Goal: Task Accomplishment & Management: Complete application form

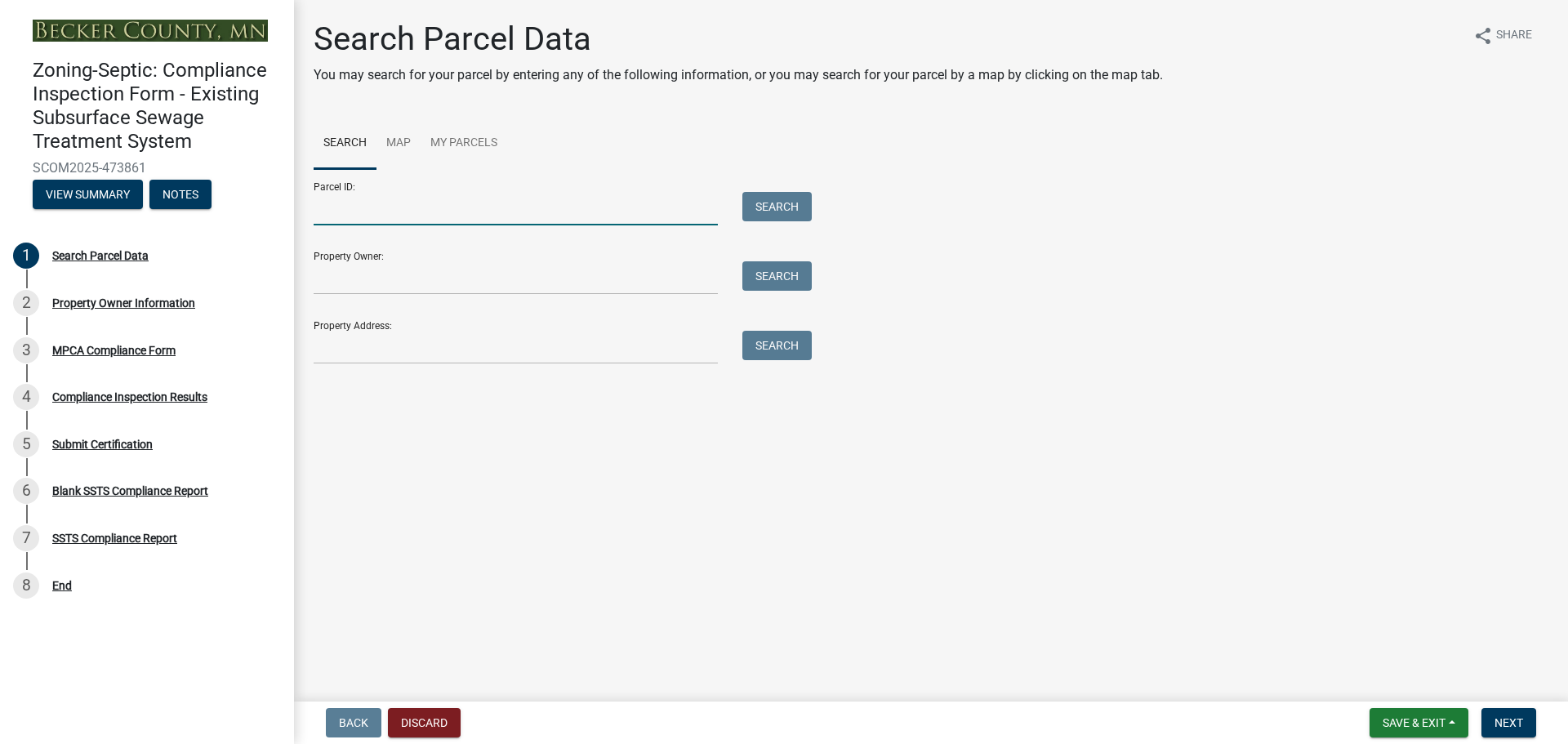
click at [591, 210] on input "Parcel ID:" at bounding box center [516, 208] width 404 height 34
type input "100014000"
click at [783, 208] on button "Search" at bounding box center [777, 207] width 70 height 29
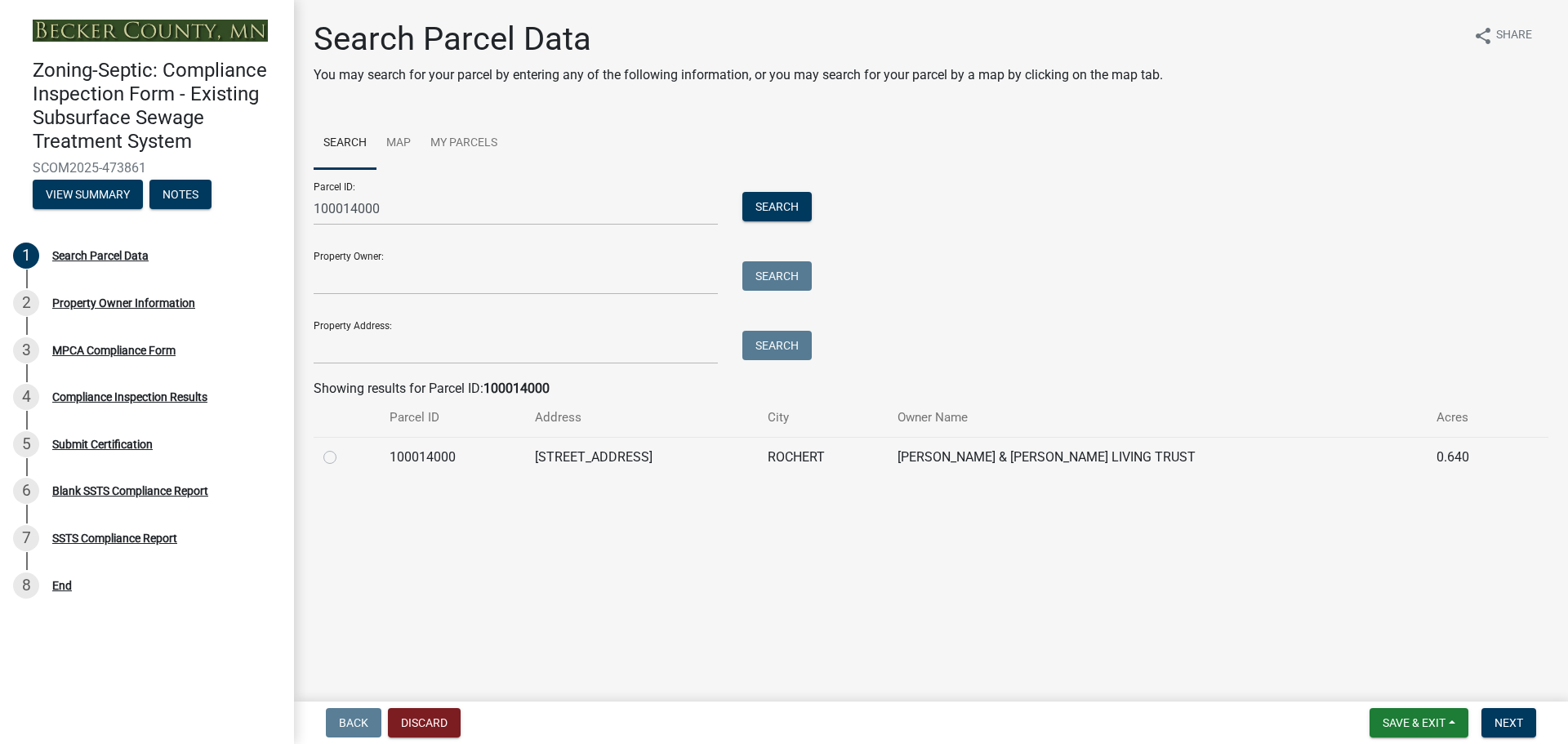
click at [343, 448] on label at bounding box center [343, 448] width 0 height 0
click at [343, 456] on input "radio" at bounding box center [348, 453] width 11 height 11
radio input "true"
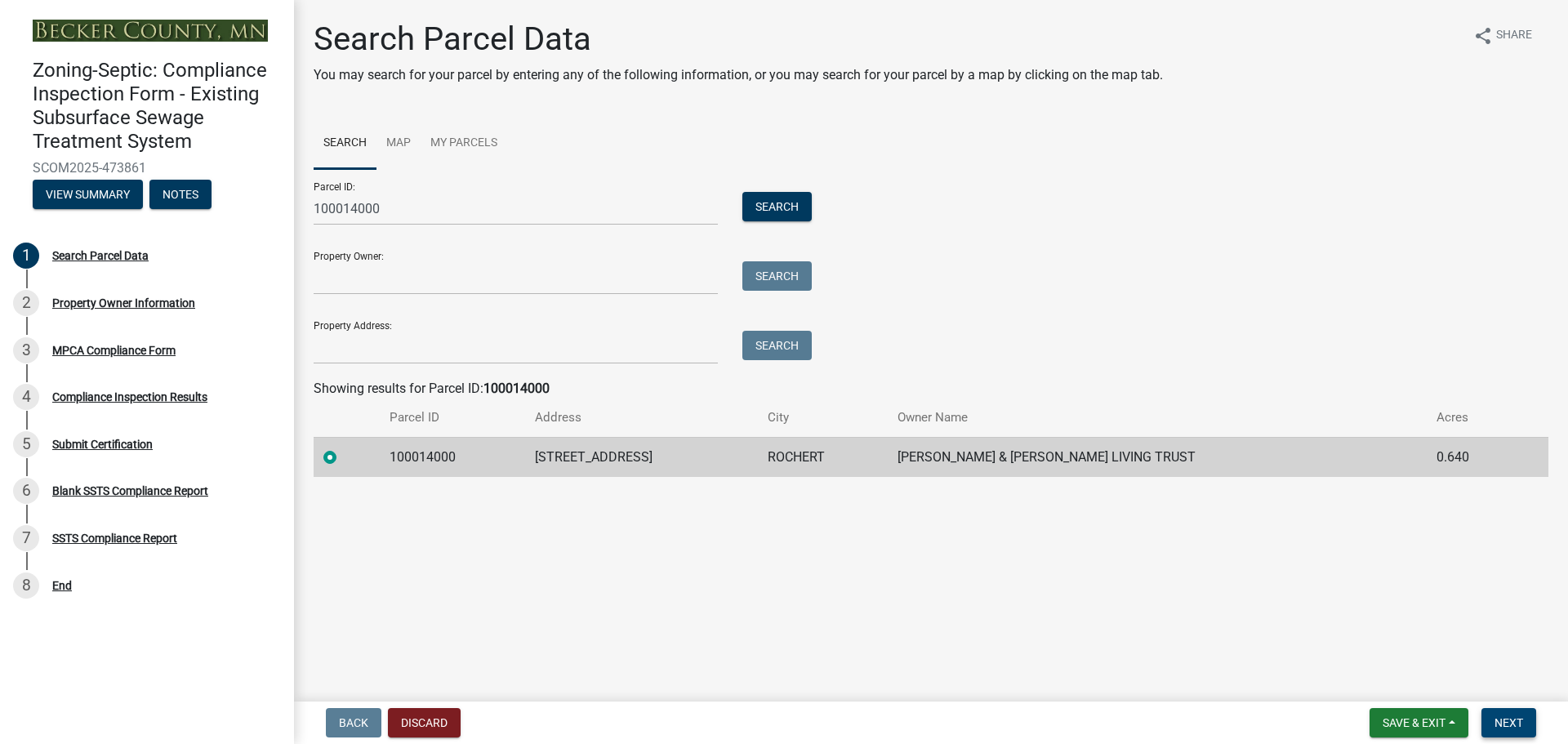
click at [1497, 719] on span "Next" at bounding box center [1508, 722] width 29 height 13
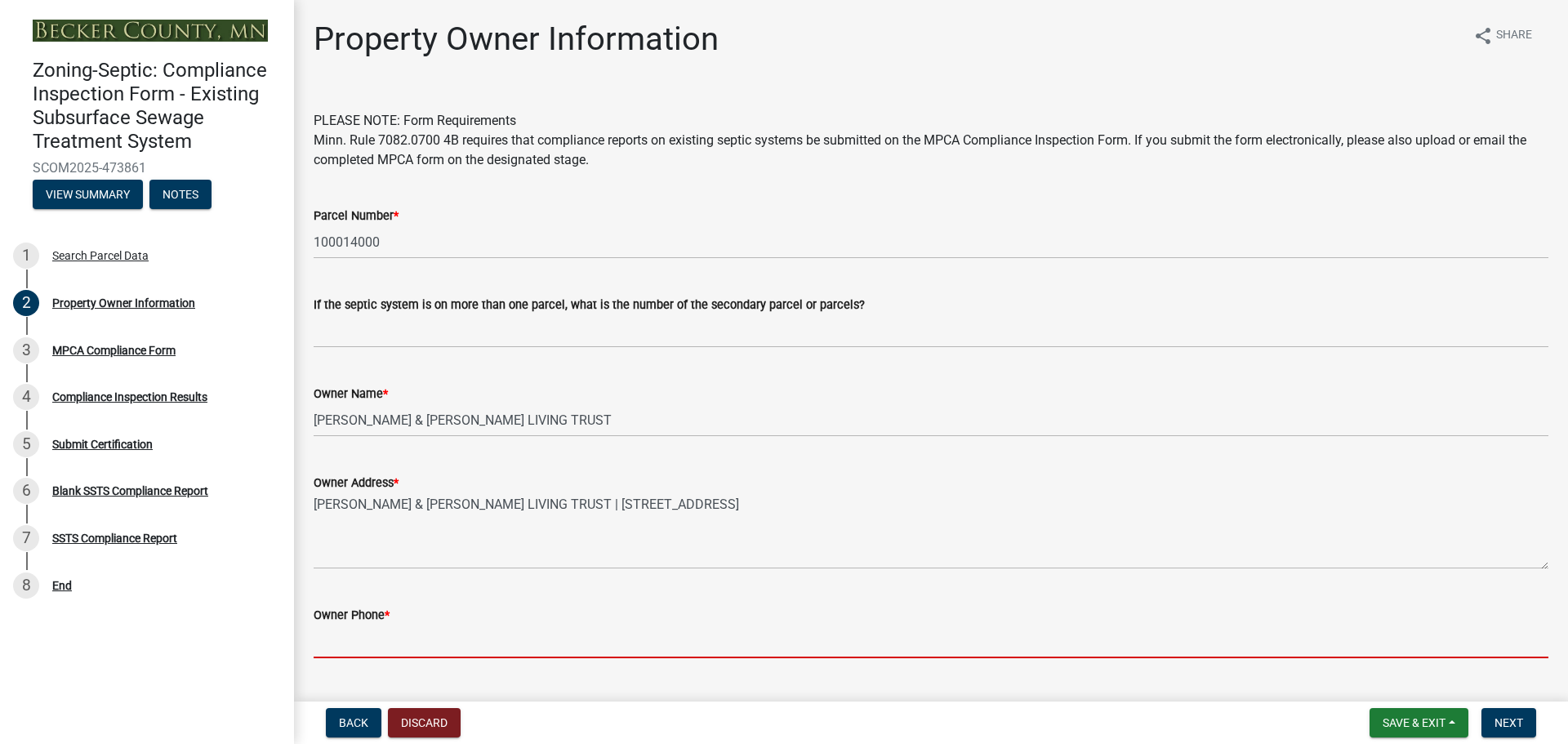
click at [397, 639] on input "Owner Phone *" at bounding box center [931, 641] width 1234 height 34
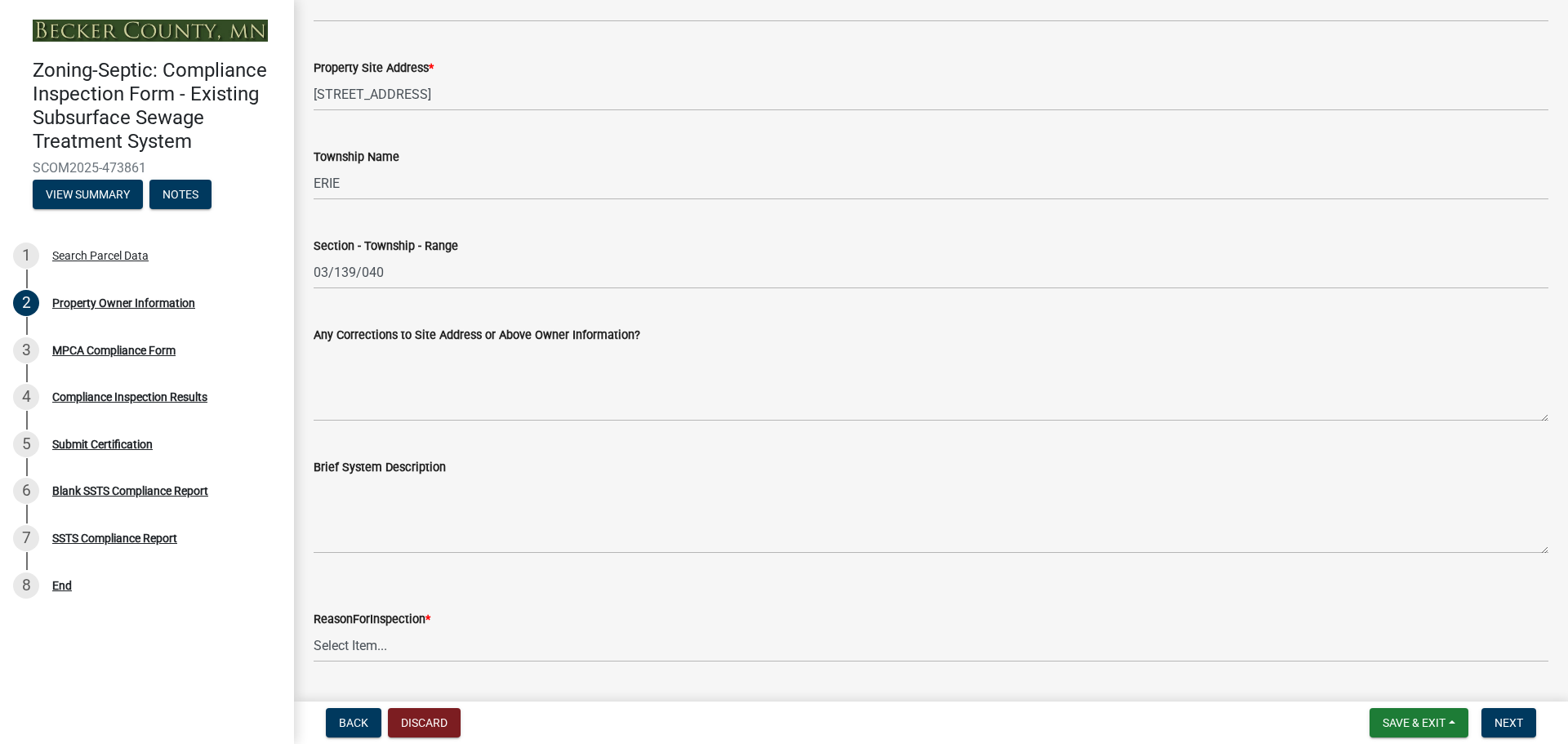
scroll to position [735, 0]
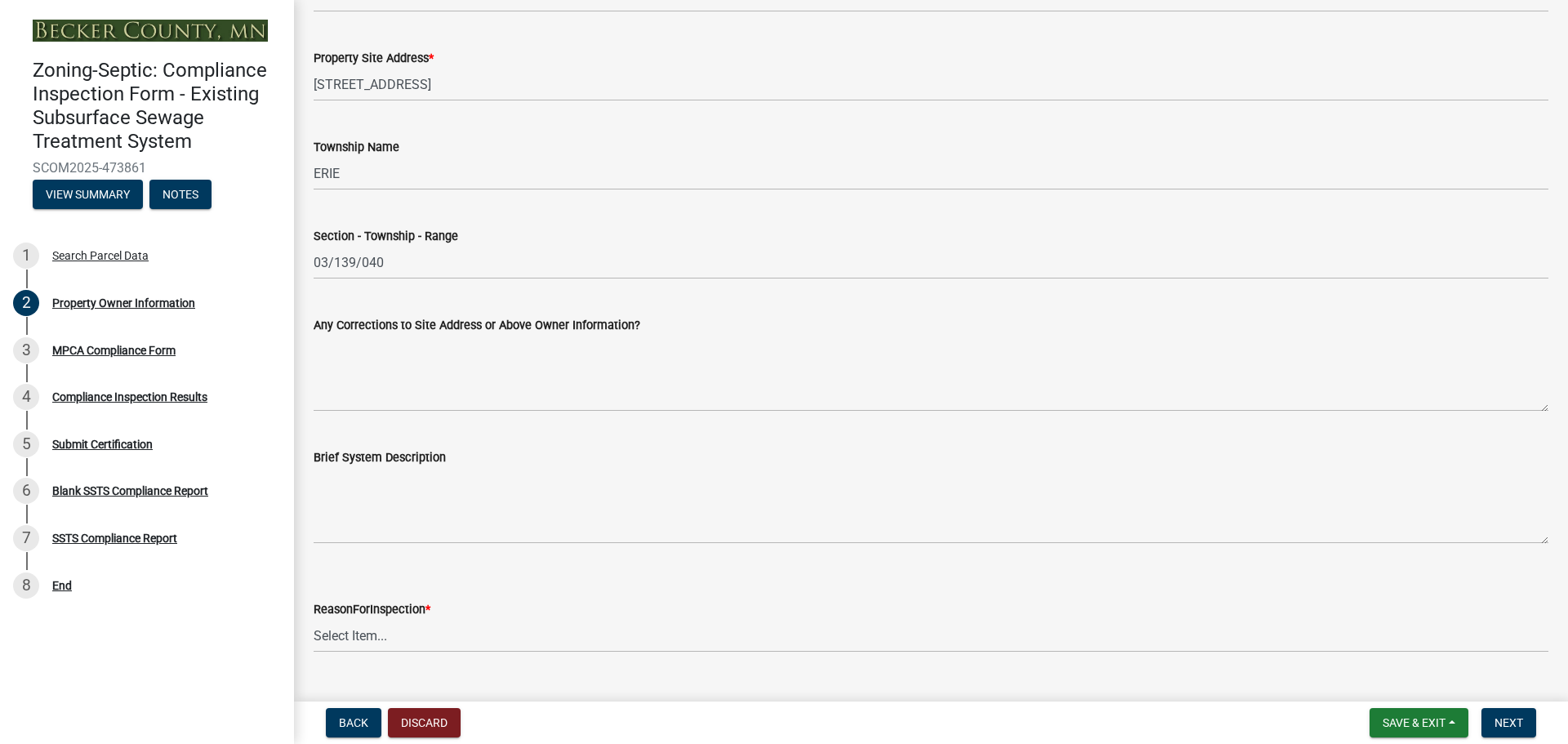
type input "701.238.7155"
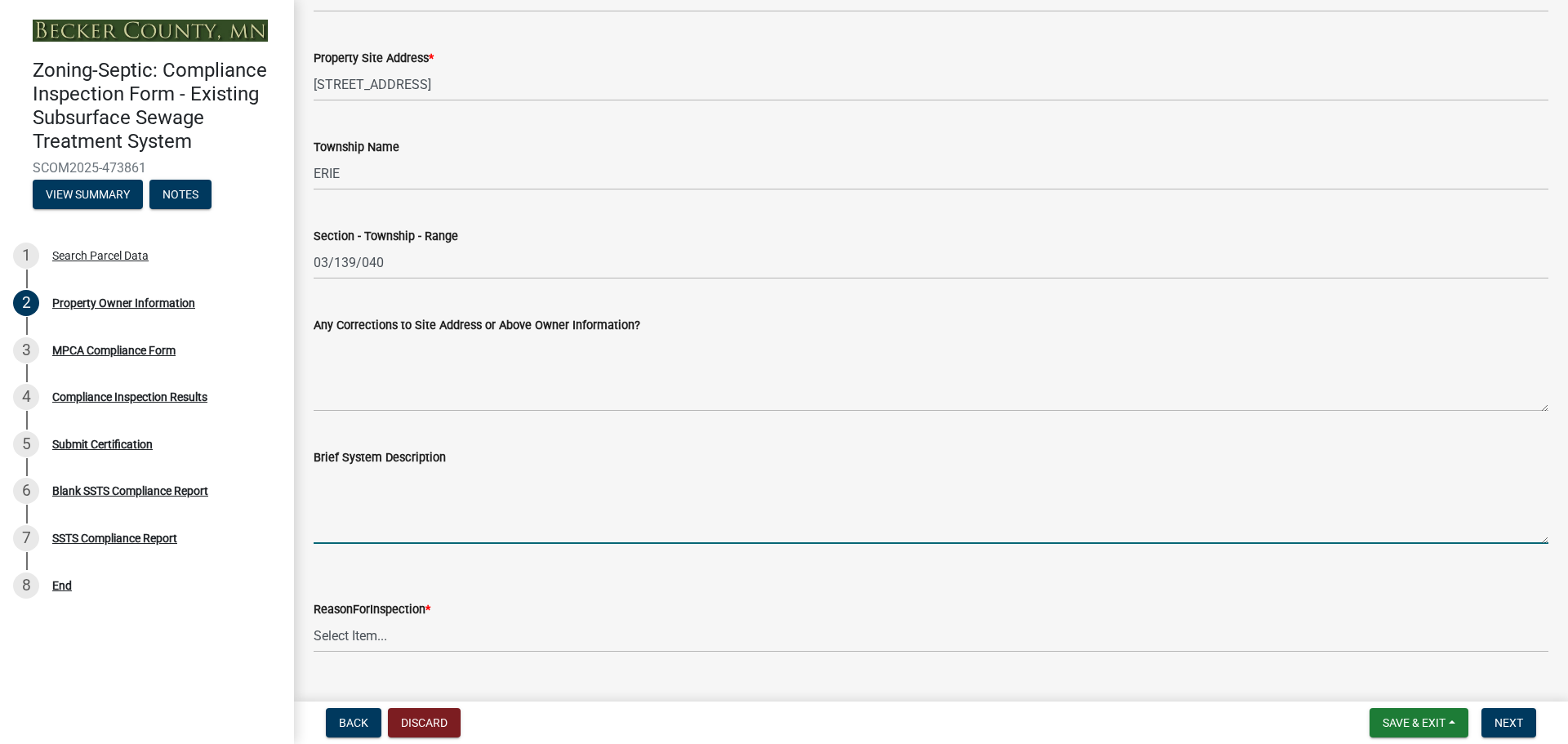
click at [372, 524] on textarea "Brief System Description" at bounding box center [931, 505] width 1234 height 77
type textarea "1"
type textarea "Precast 1500 gallon 2-compartment septic tank, precast 1000 gallon lift station…"
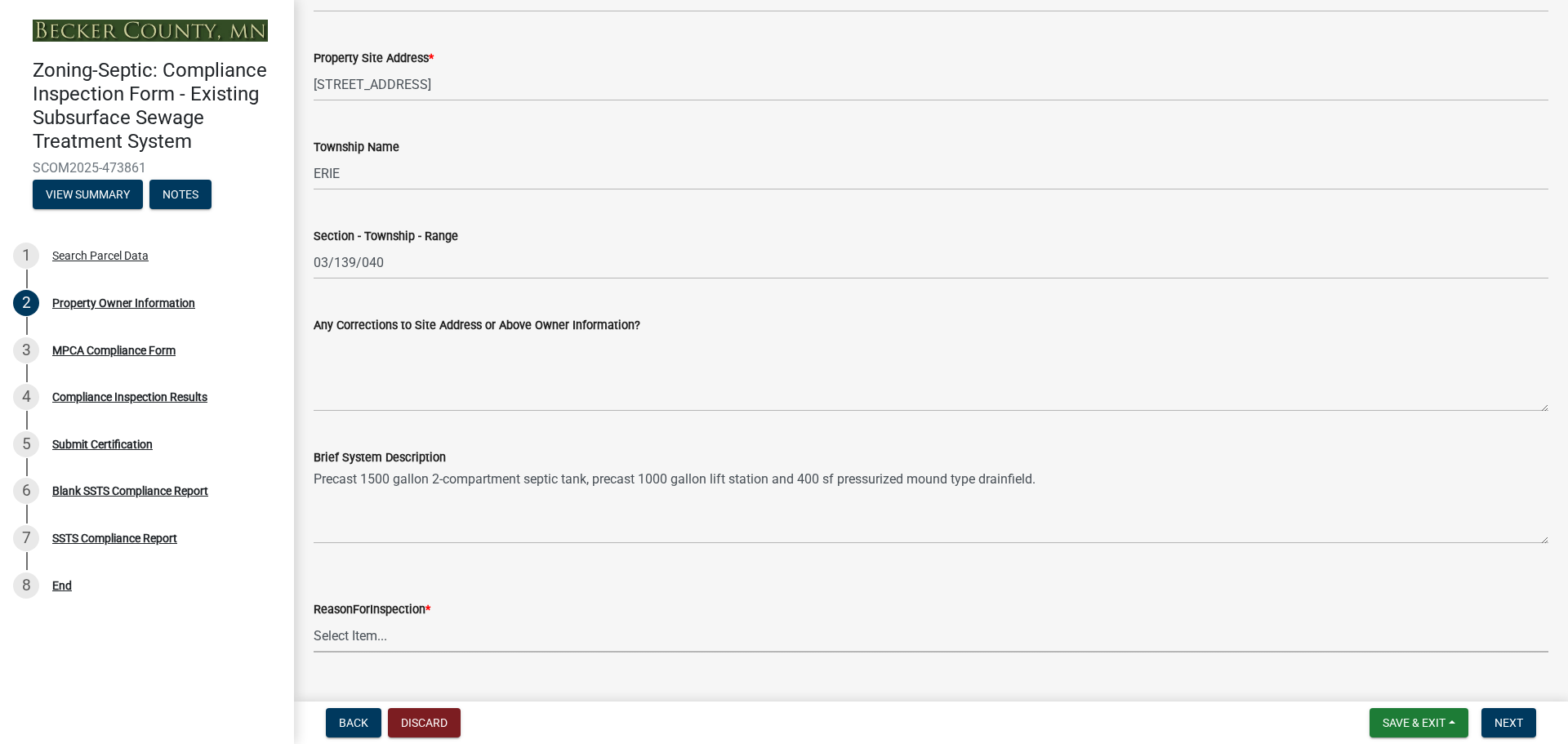
click at [388, 634] on select "Select Item... Property Sale Lake Study Required for Permit Other" at bounding box center [931, 635] width 1234 height 34
click at [314, 619] on select "Select Item... Property Sale Lake Study Required for Permit Other" at bounding box center [931, 635] width 1234 height 34
select select "d6fd99ce-8a43-4bcf-938d-761da4bf36de"
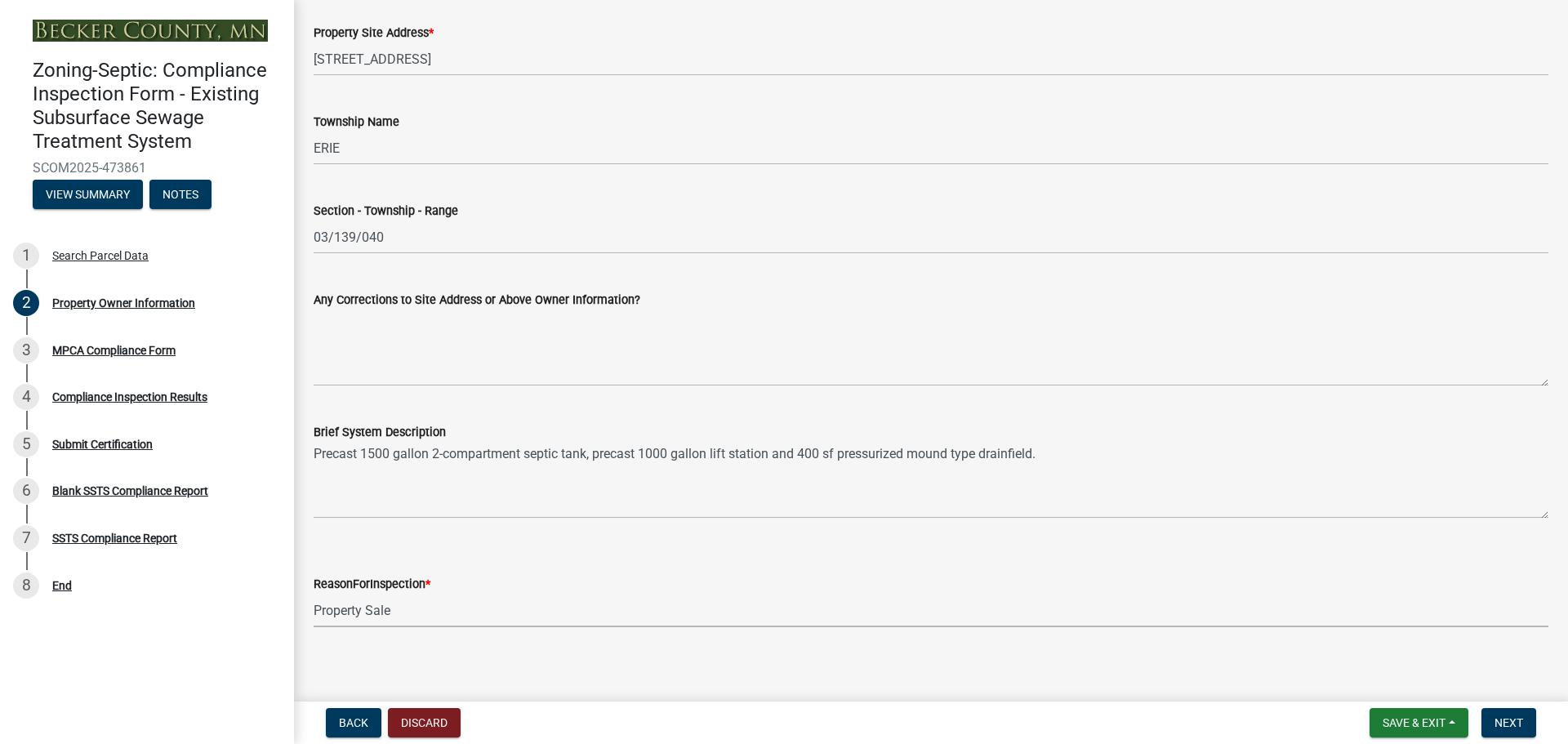
scroll to position [770, 0]
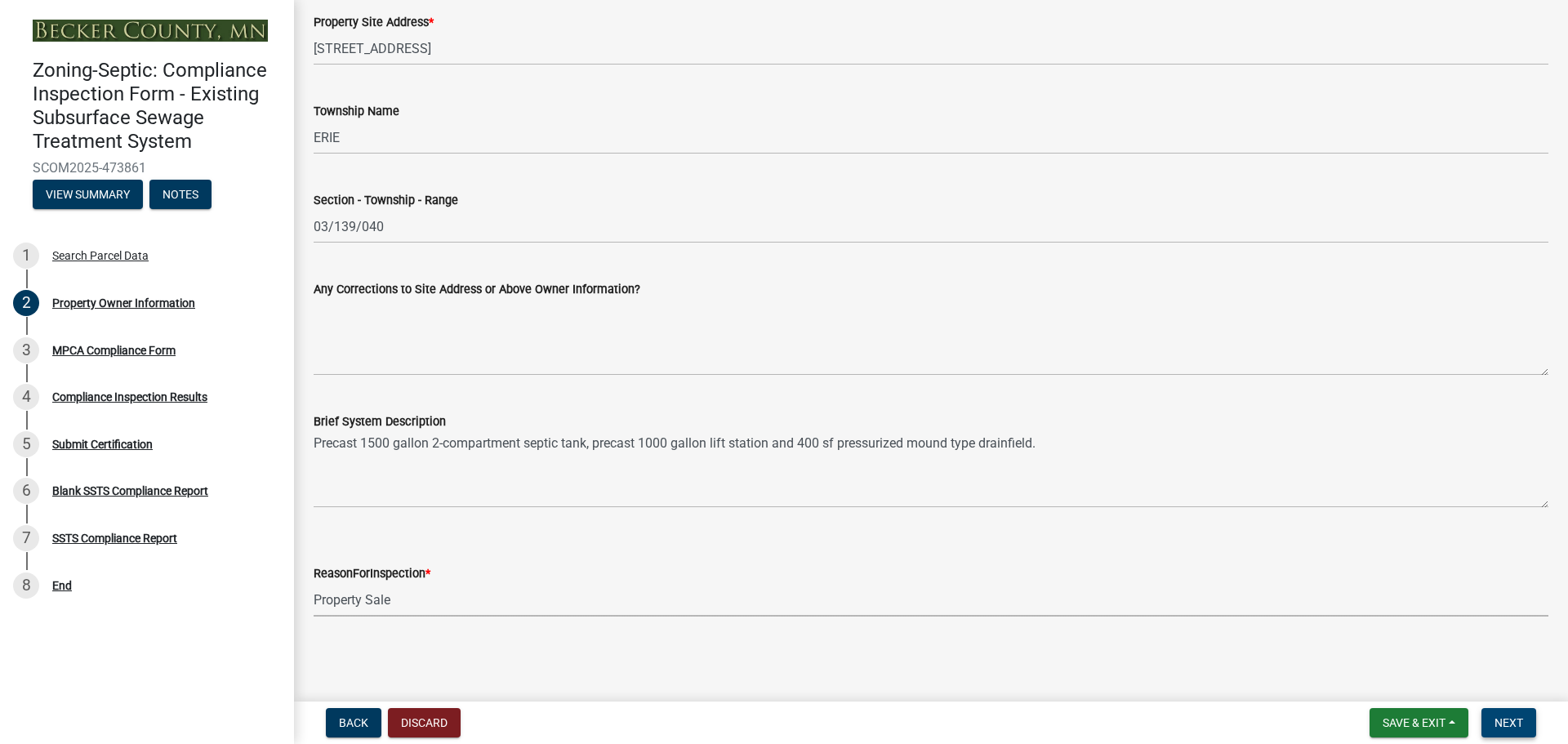
click at [1507, 720] on span "Next" at bounding box center [1508, 722] width 29 height 13
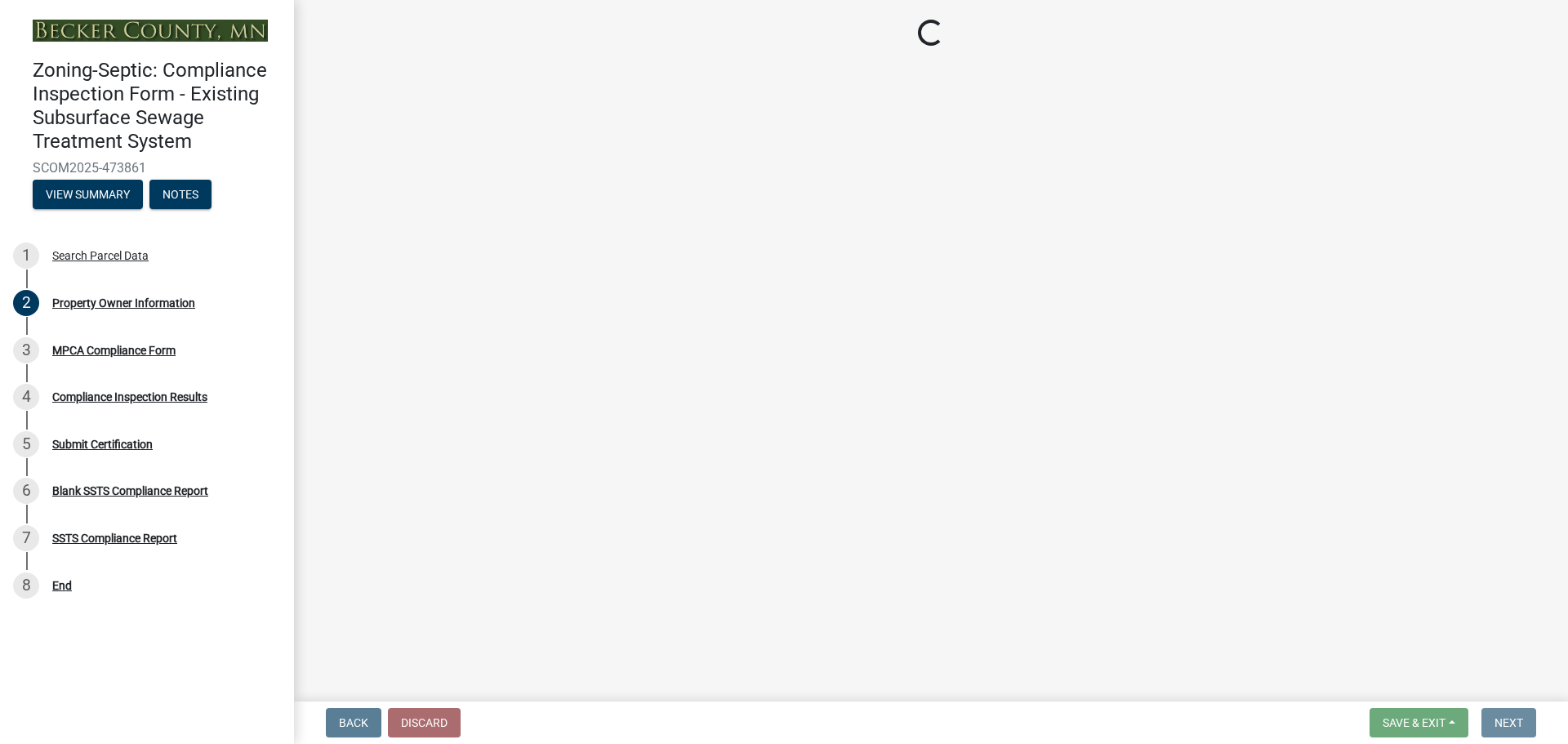
scroll to position [0, 0]
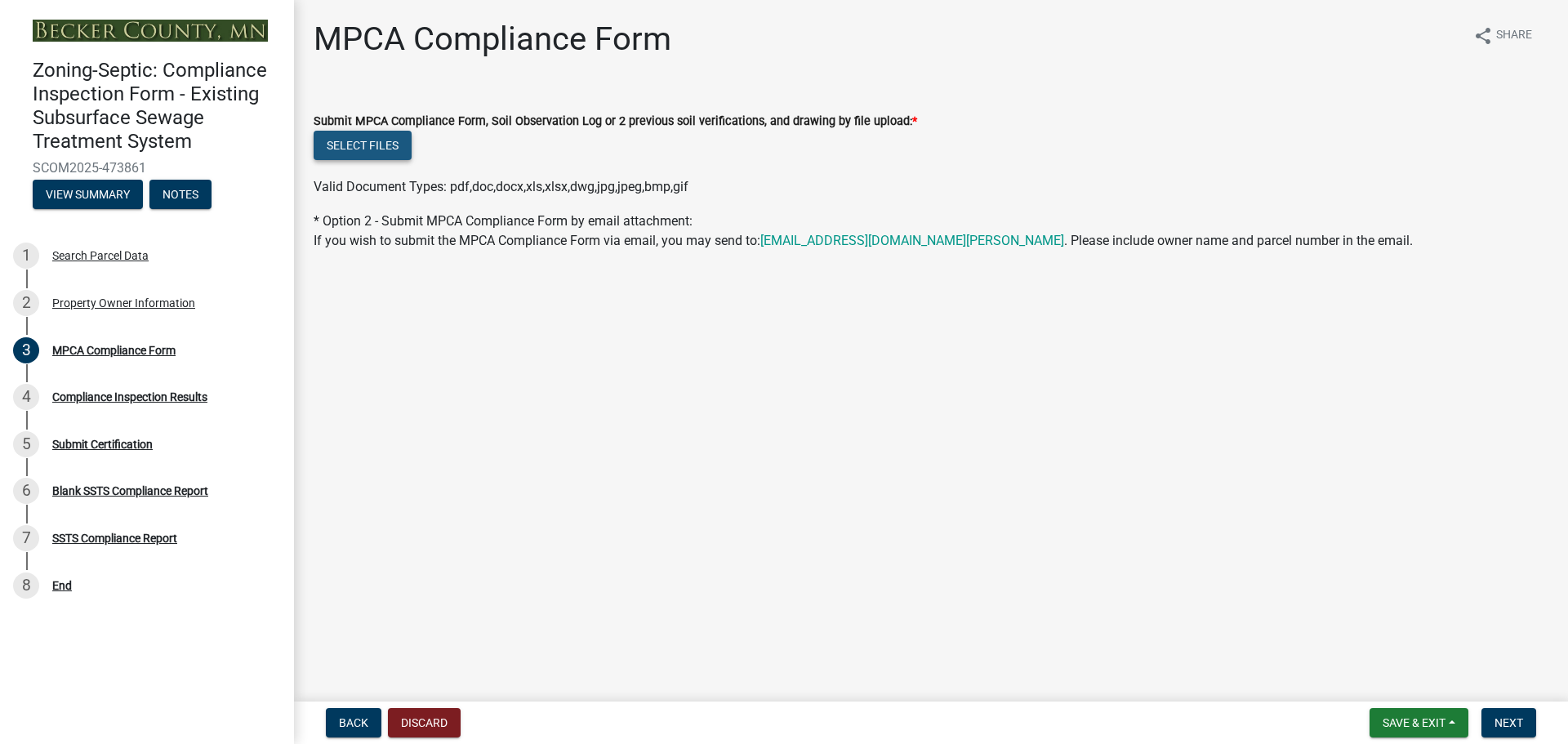
click at [367, 145] on button "Select files" at bounding box center [363, 145] width 98 height 29
click at [368, 144] on button "Select files" at bounding box center [363, 145] width 98 height 29
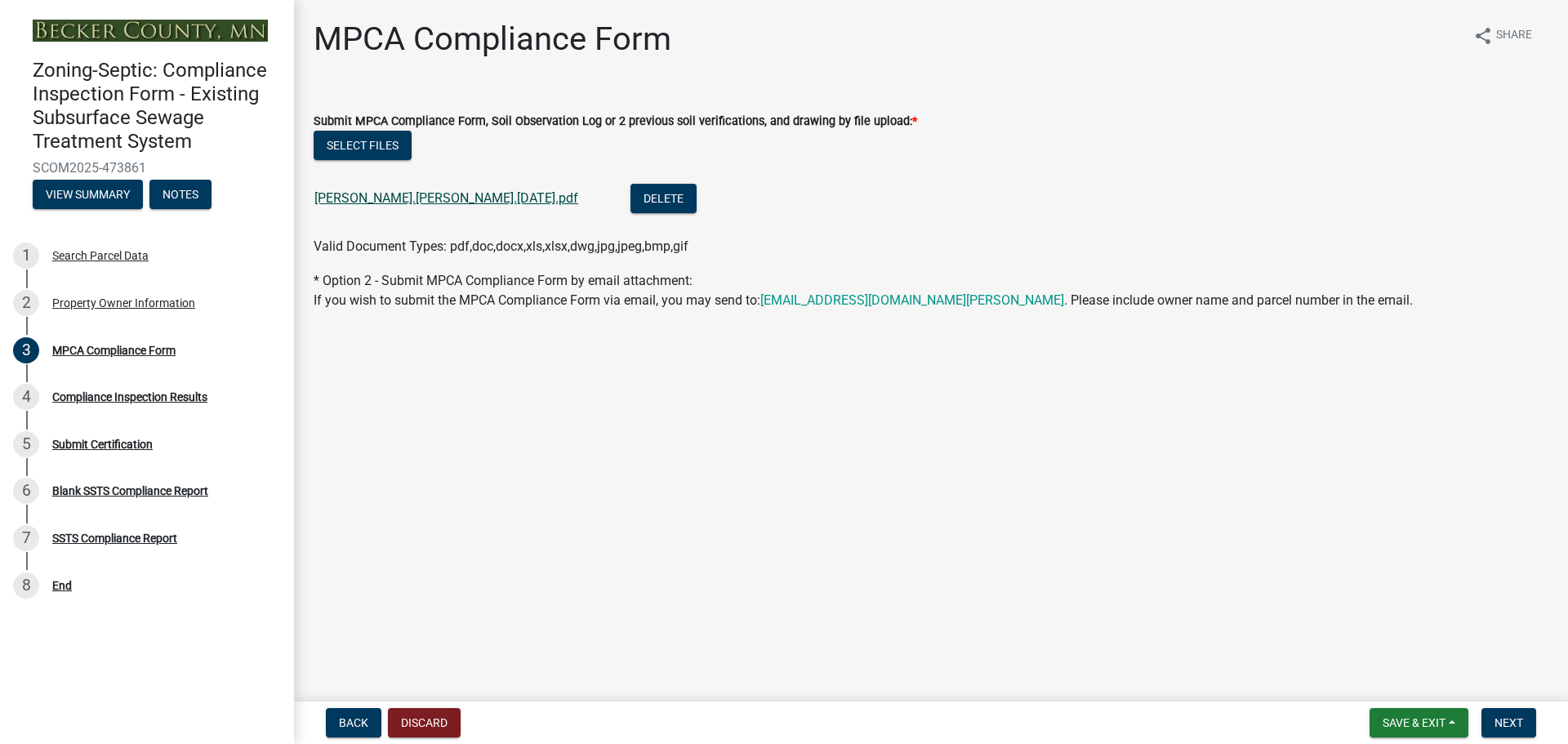
click at [396, 193] on link "[PERSON_NAME].[PERSON_NAME].[DATE].pdf" at bounding box center [446, 198] width 264 height 15
click at [1515, 720] on span "Next" at bounding box center [1508, 722] width 29 height 13
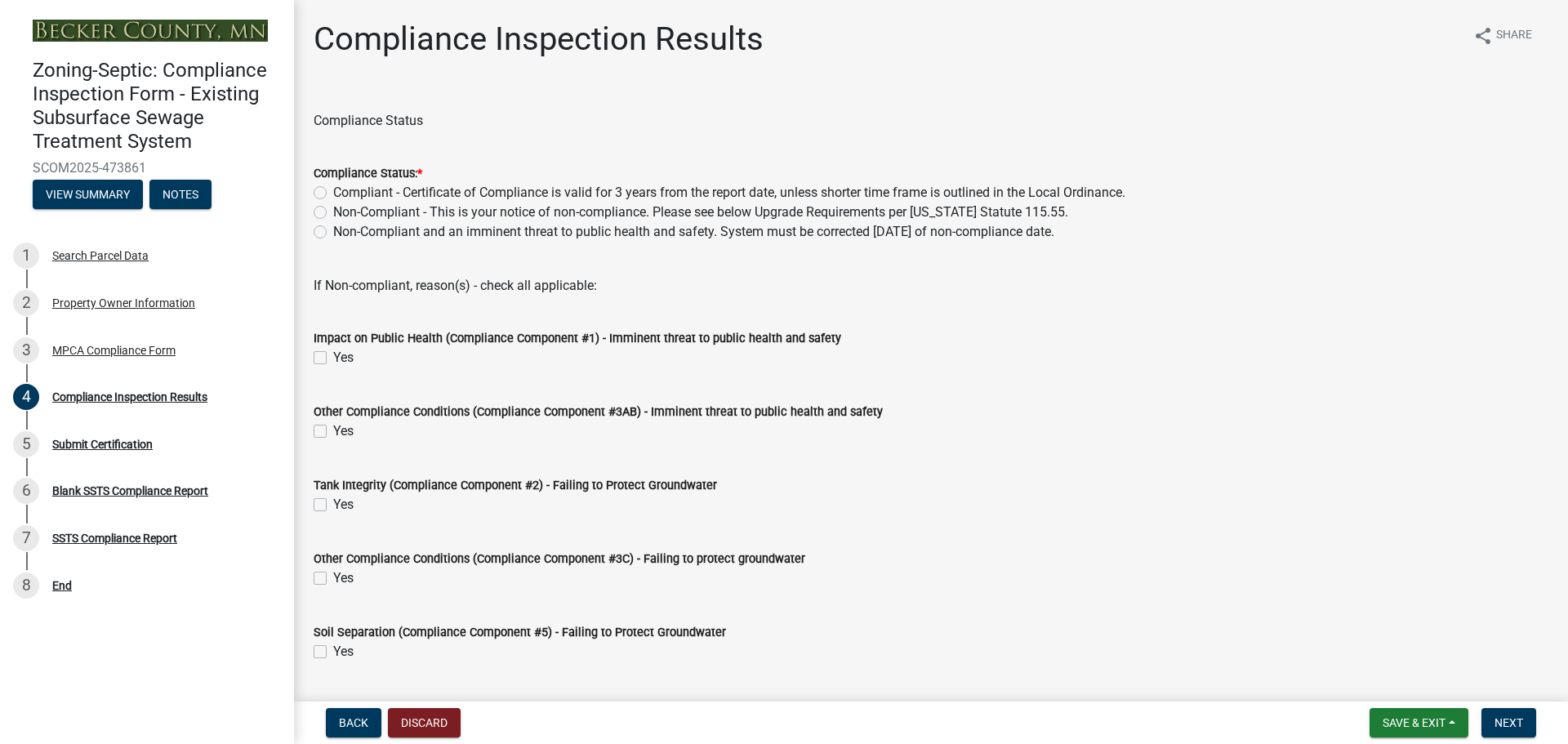
click at [334, 193] on label "Compliant - Certificate of Compliance is valid for 3 years from the report date…" at bounding box center [730, 193] width 792 height 20
click at [334, 193] on input "Compliant - Certificate of Compliance is valid for 3 years from the report date…" at bounding box center [339, 188] width 11 height 11
radio input "true"
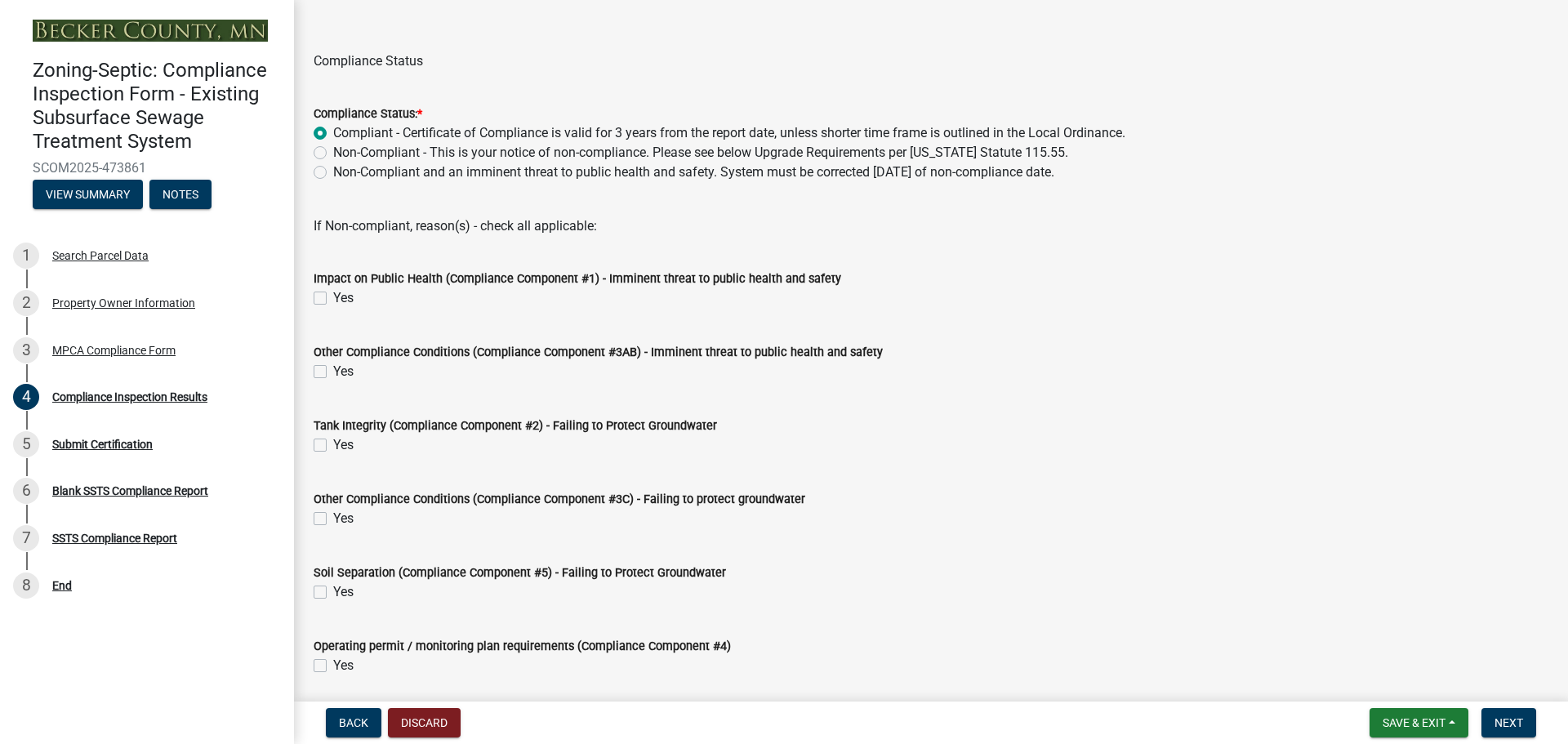
scroll to position [119, 0]
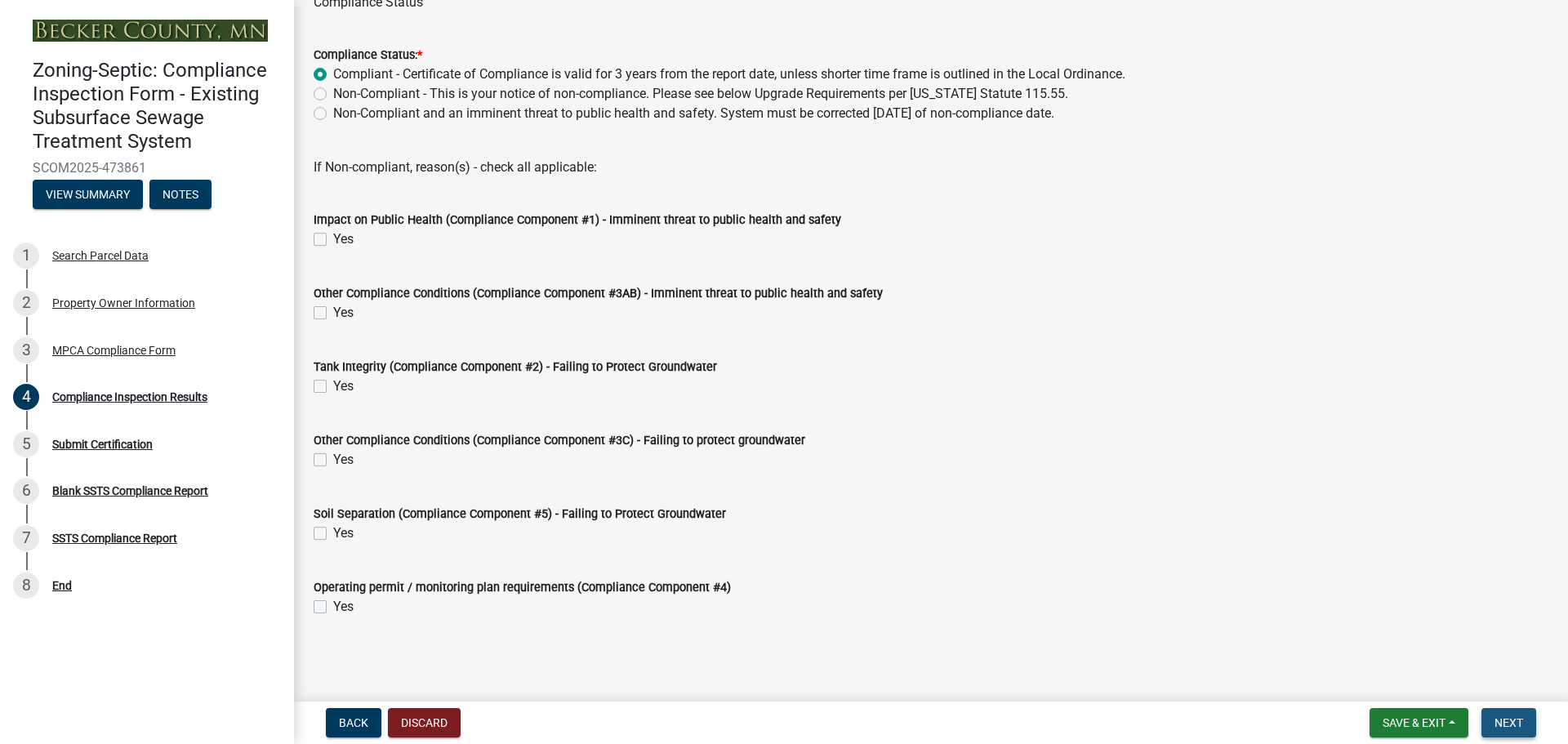
click at [1517, 725] on span "Next" at bounding box center [1508, 722] width 29 height 13
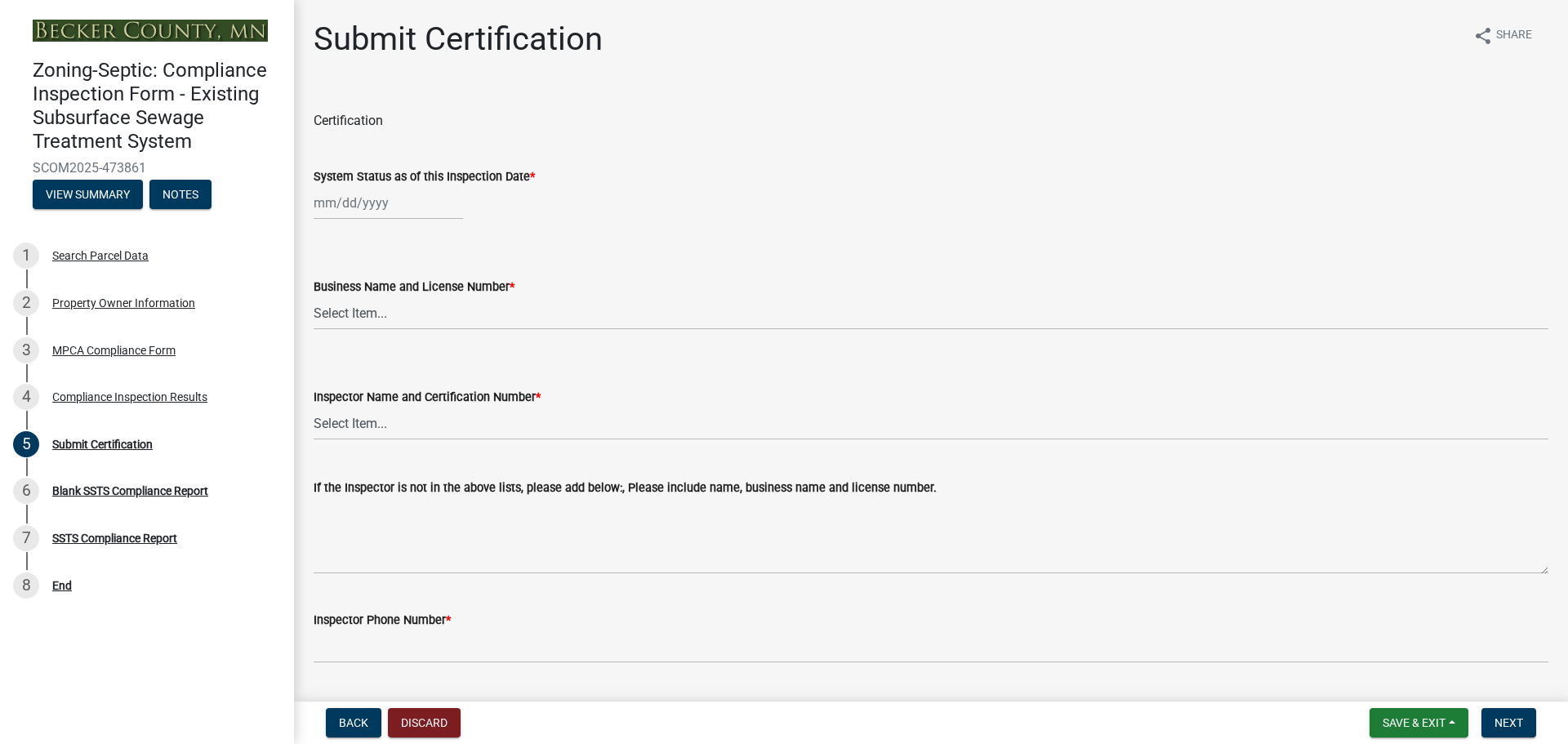
select select "9"
select select "2025"
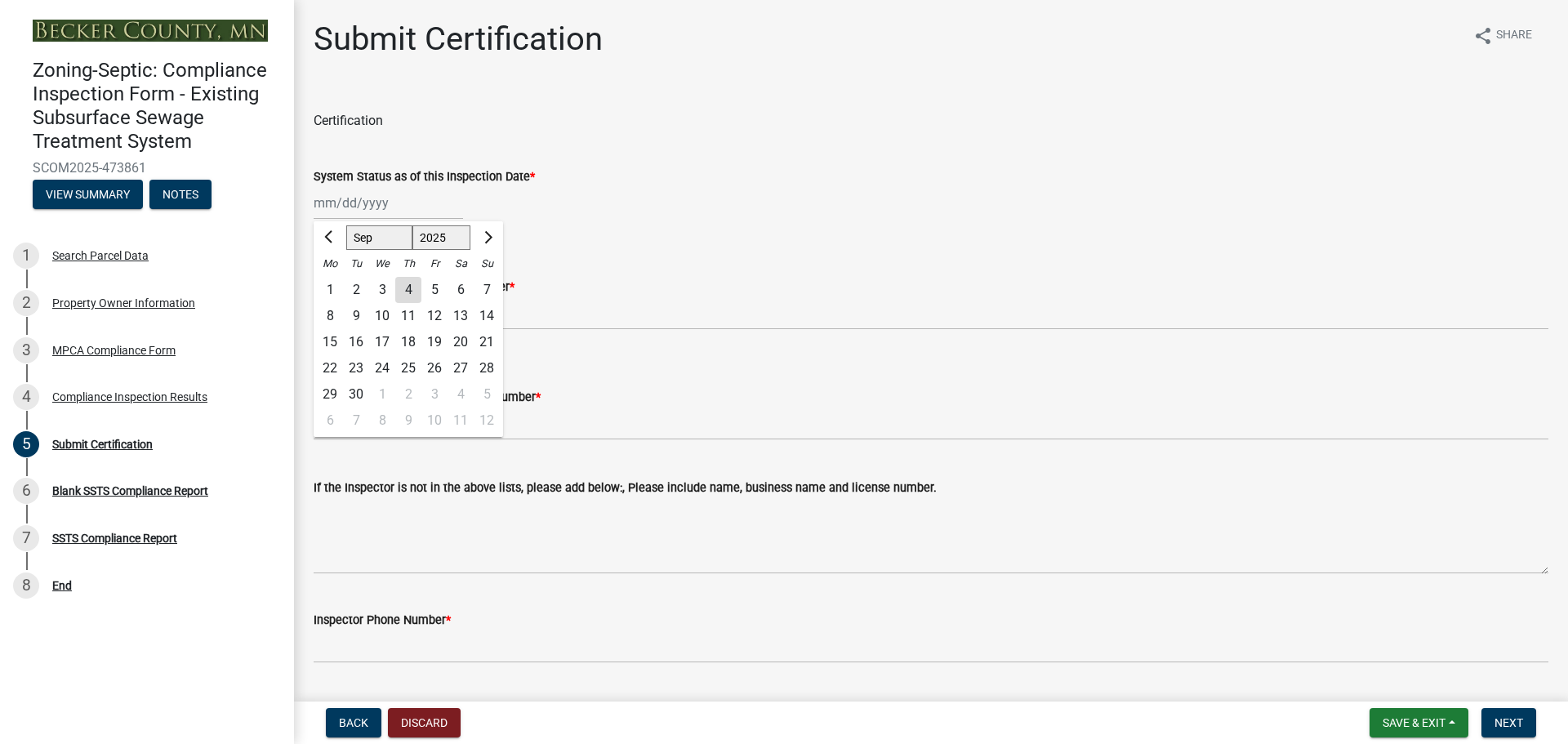
click at [385, 207] on div "[PERSON_NAME] Feb Mar Apr [PERSON_NAME][DATE] Oct Nov [DATE] 1526 1527 1528 152…" at bounding box center [388, 202] width 150 height 34
click at [333, 235] on span "Previous month" at bounding box center [331, 237] width 13 height 13
select select "8"
click at [409, 387] on div "28" at bounding box center [408, 394] width 26 height 26
type input "[DATE]"
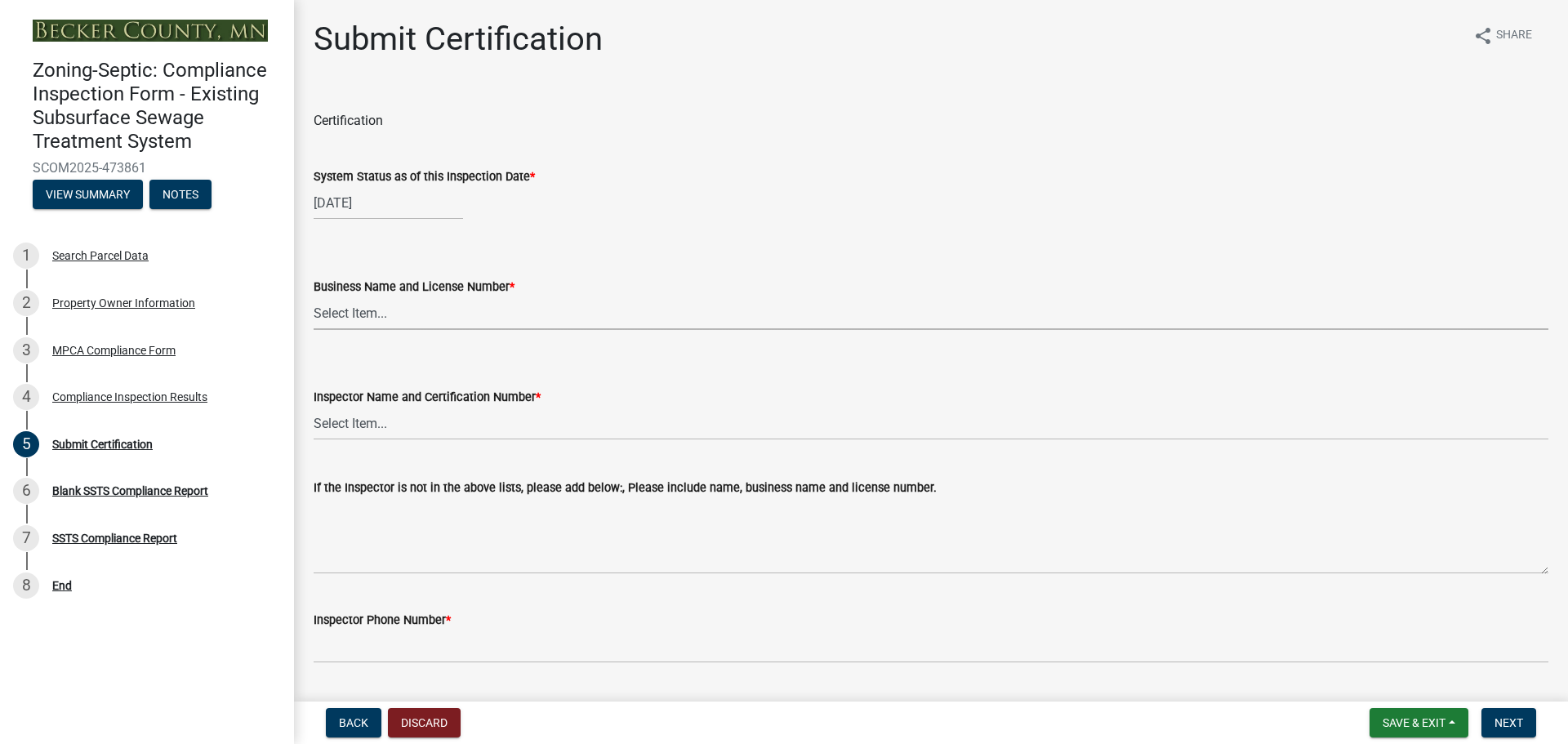
click at [392, 315] on select "Select Item... OTHER – Not listed (please add in next field and we will add to …" at bounding box center [931, 313] width 1234 height 34
click at [314, 296] on select "Select Item... OTHER – Not listed (please add in next field and we will add to …" at bounding box center [931, 313] width 1234 height 34
select select "10495b38-fe21-4d93-8450-163bf8697622"
click at [374, 420] on select "Select Item... OTHER – Not listed (please add in next field and we will add to …" at bounding box center [931, 423] width 1234 height 34
click at [314, 407] on select "Select Item... OTHER – Not listed (please add in next field and we will add to …" at bounding box center [931, 423] width 1234 height 34
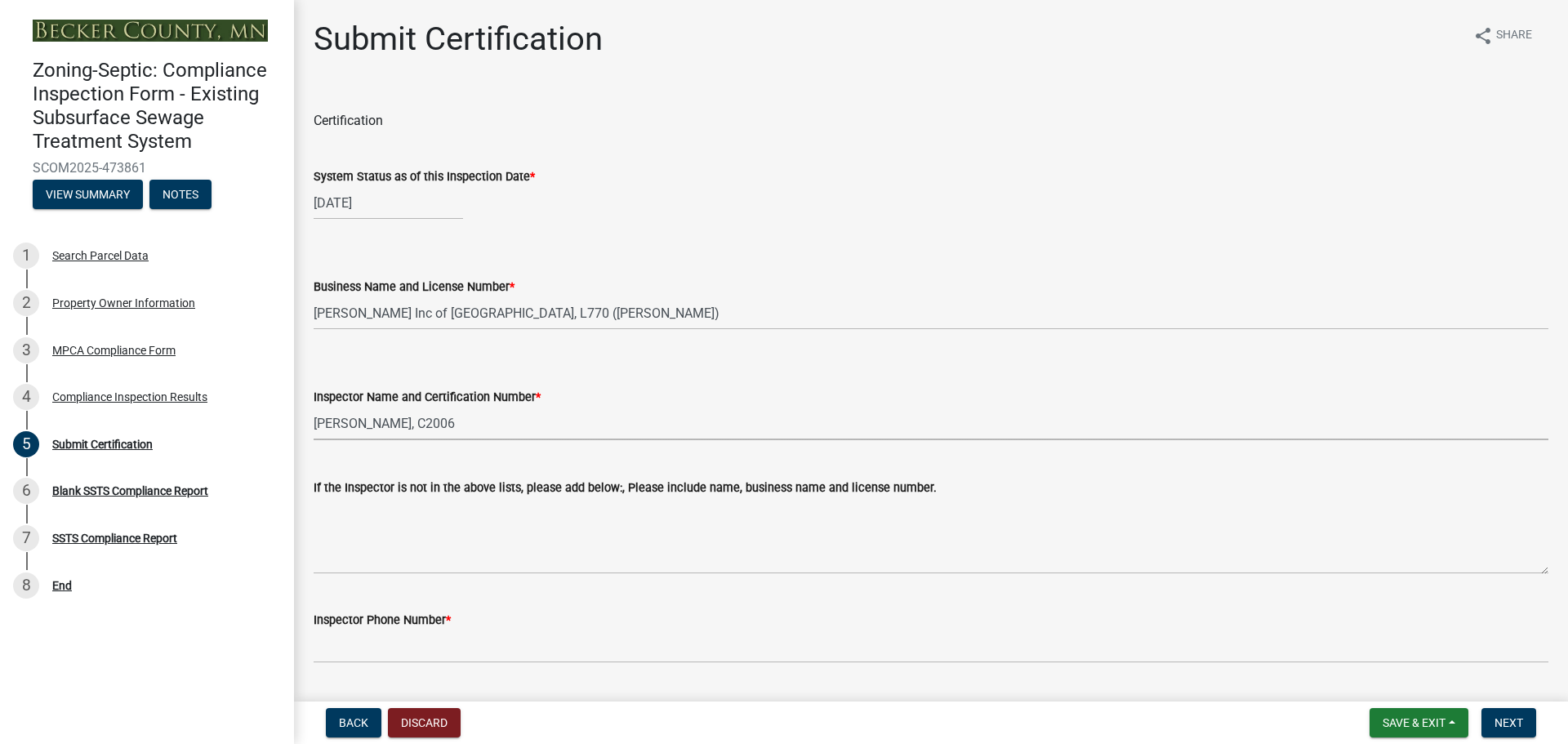
select select "03dea554-3978-4df4-ae8a-66ab4a637653"
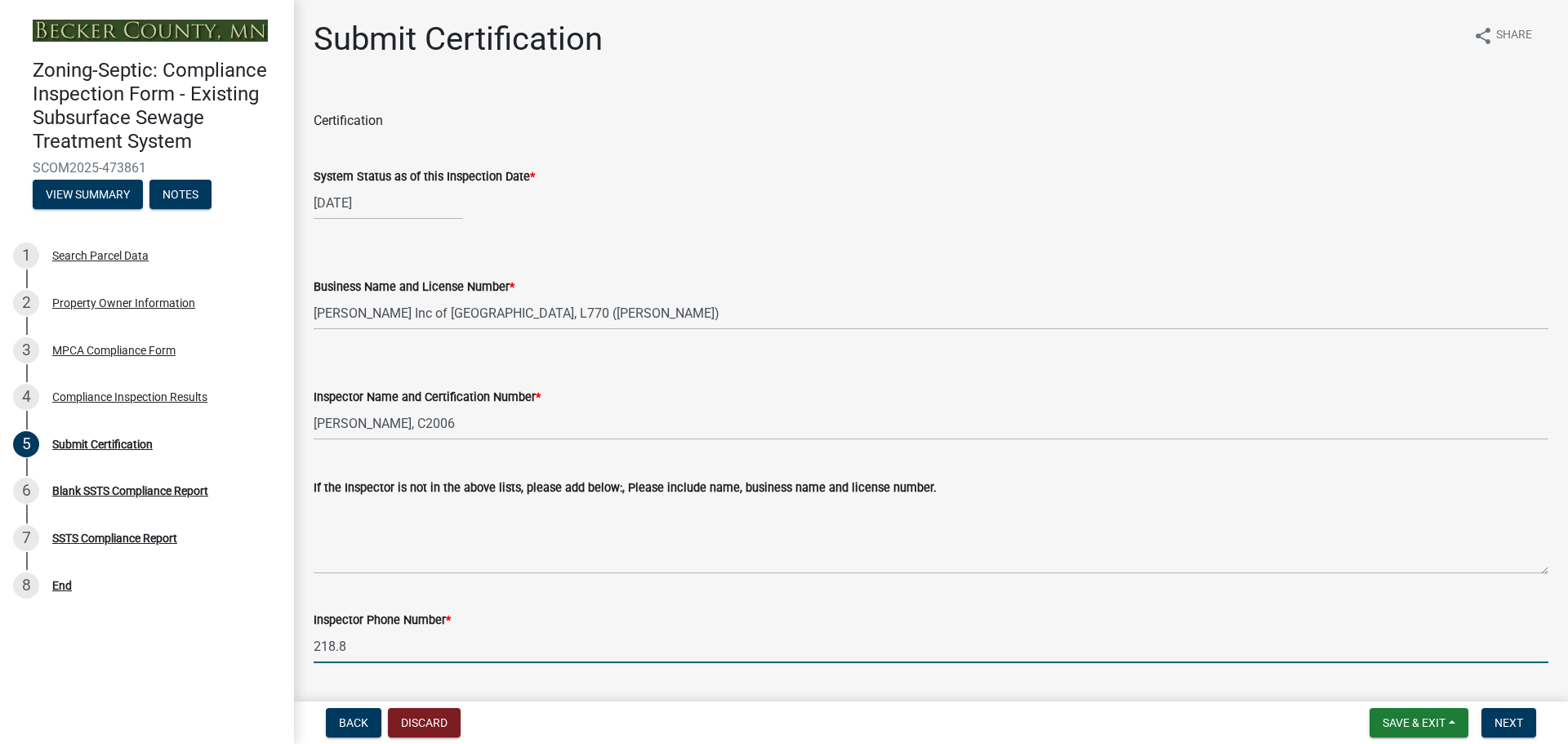
type input "218.847.7391"
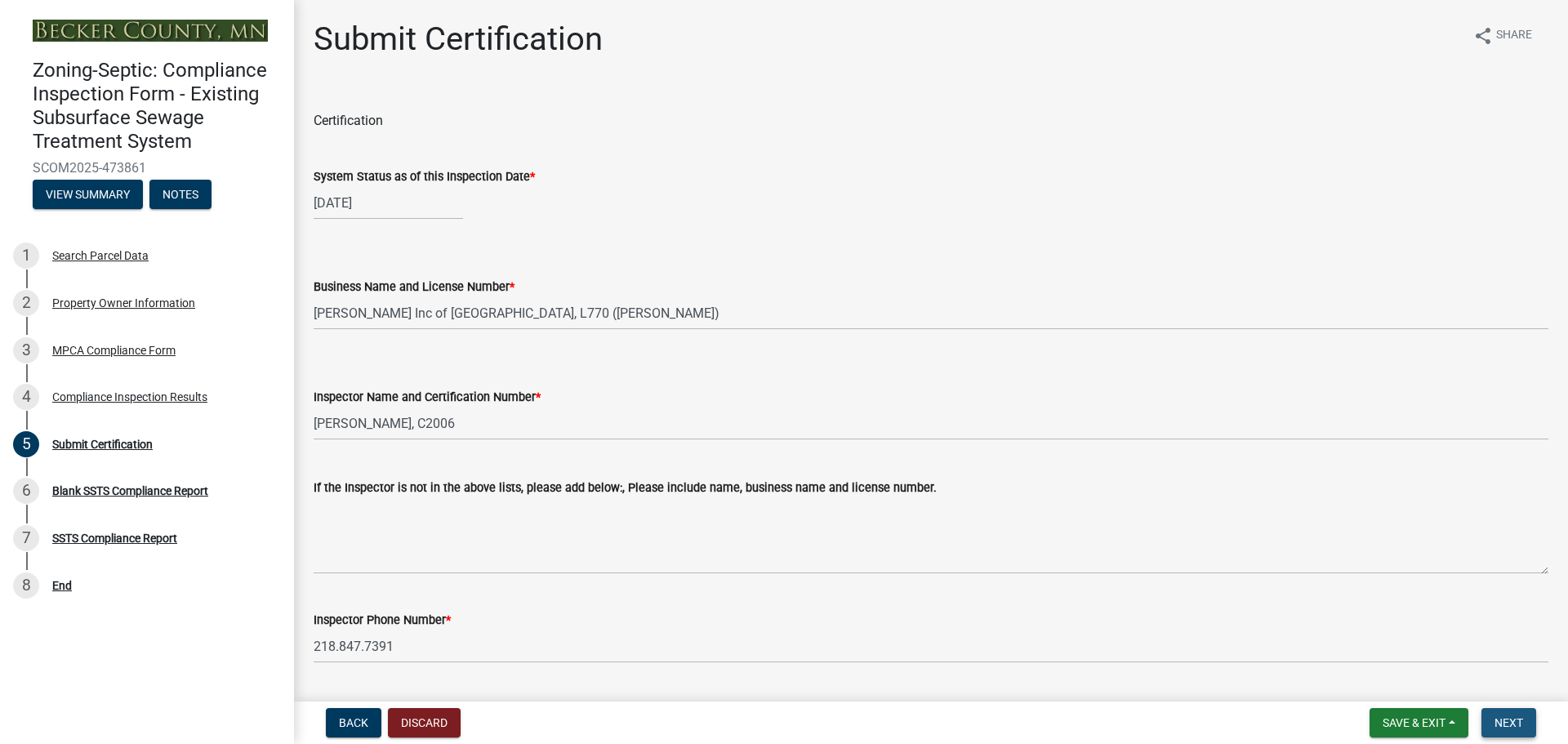
click at [1513, 718] on span "Next" at bounding box center [1508, 722] width 29 height 13
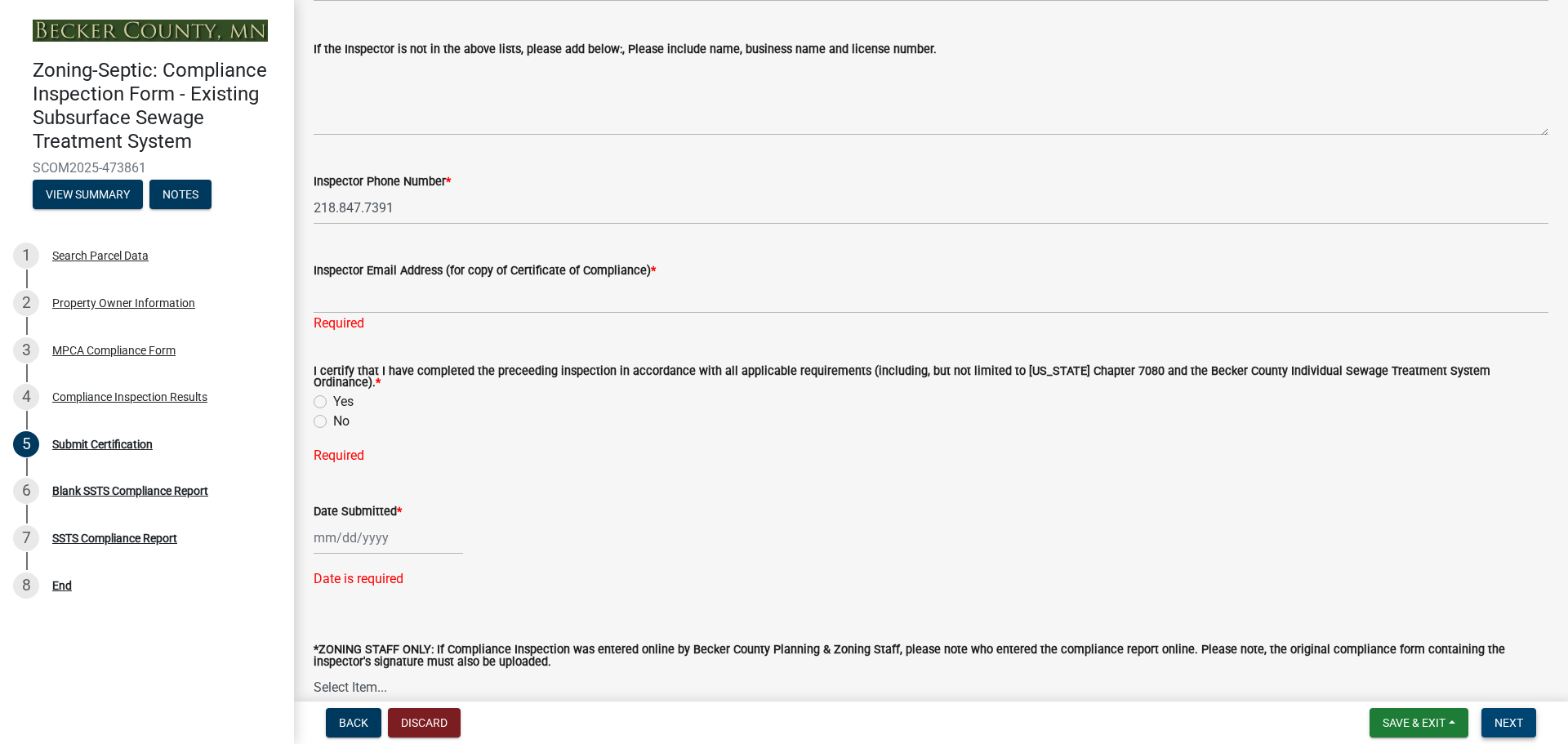
scroll to position [489, 0]
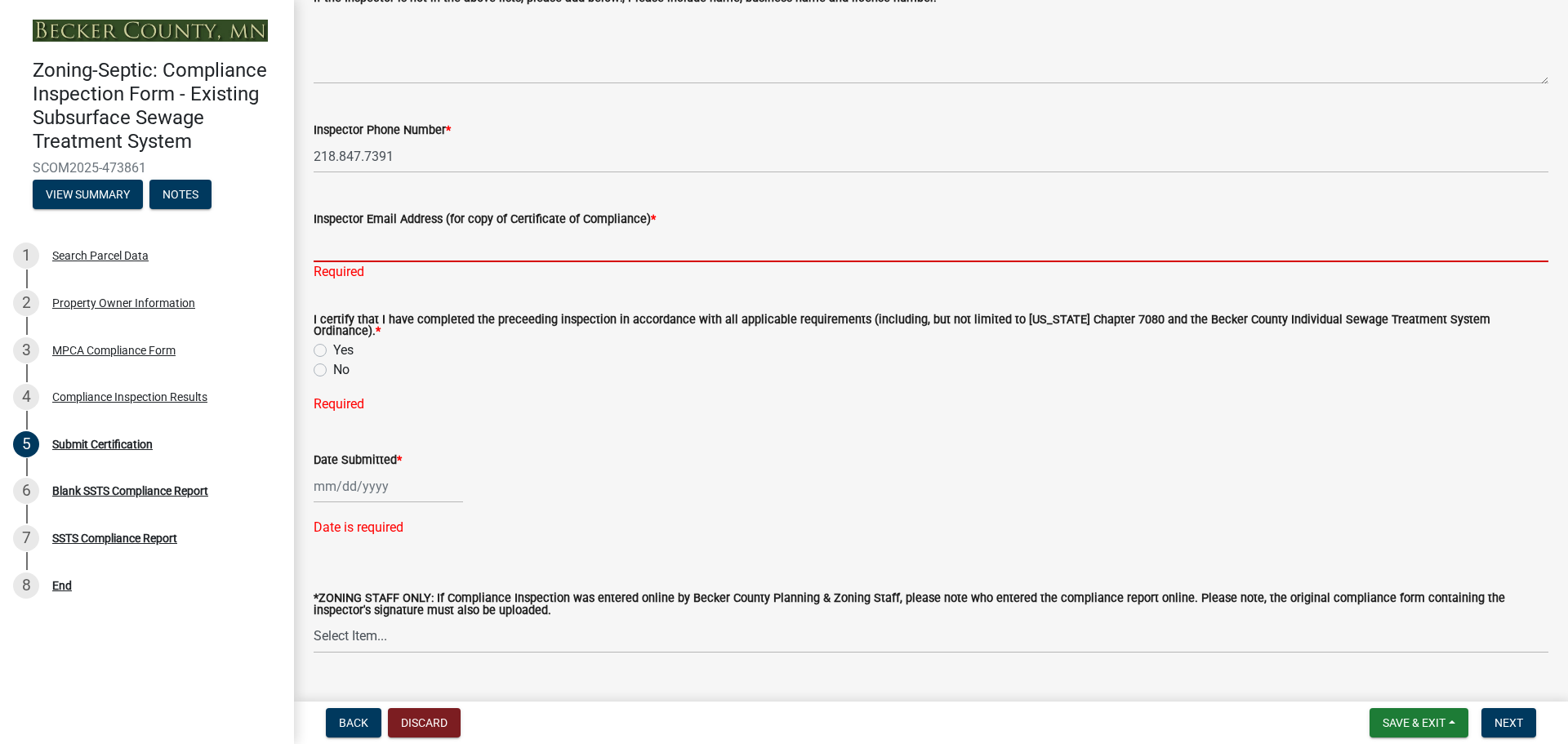
click at [374, 240] on input "Inspector Email Address (for copy of Certificate of Compliance) *" at bounding box center [931, 245] width 1234 height 34
type input "[PERSON_NAME][EMAIL_ADDRESS][DOMAIN_NAME]"
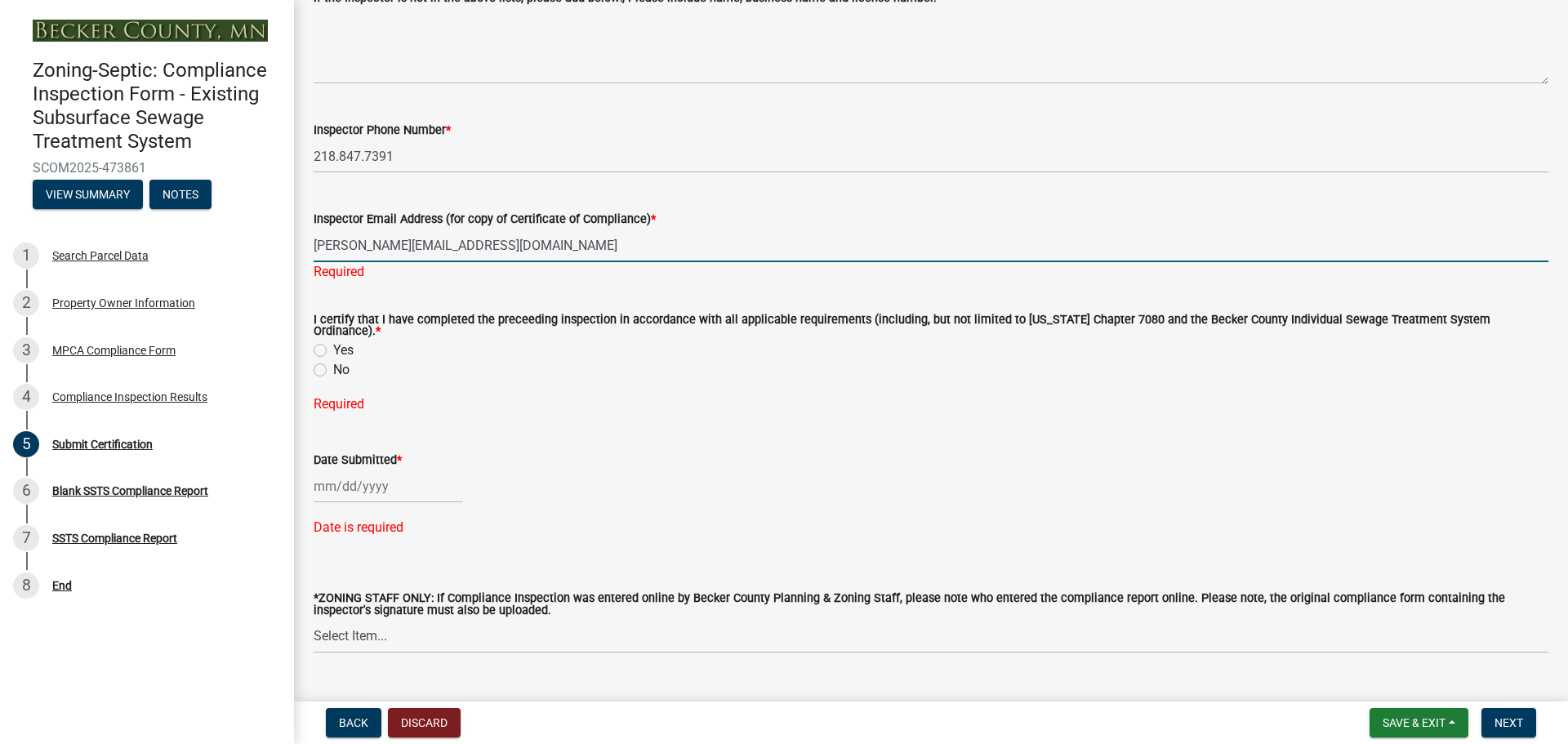
click at [318, 341] on div "I certify that I have completed the preceeding inspection in accordance with al…" at bounding box center [931, 347] width 1234 height 65
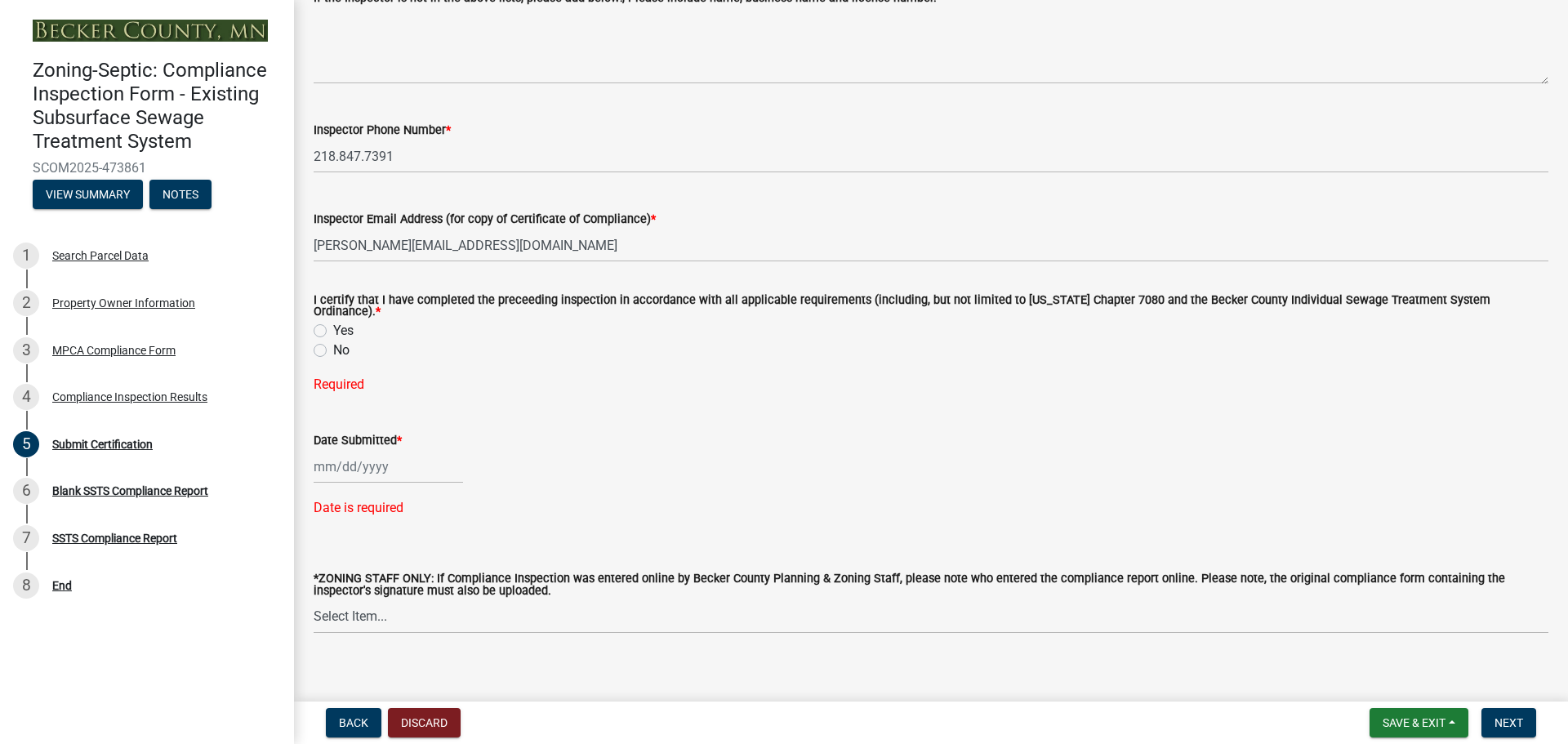
select select "9"
select select "2025"
click at [350, 460] on div "[PERSON_NAME] Feb Mar Apr [PERSON_NAME][DATE] Oct Nov [DATE] 1526 1527 1528 152…" at bounding box center [388, 466] width 150 height 34
click at [402, 544] on div "4" at bounding box center [408, 553] width 26 height 26
type input "[DATE]"
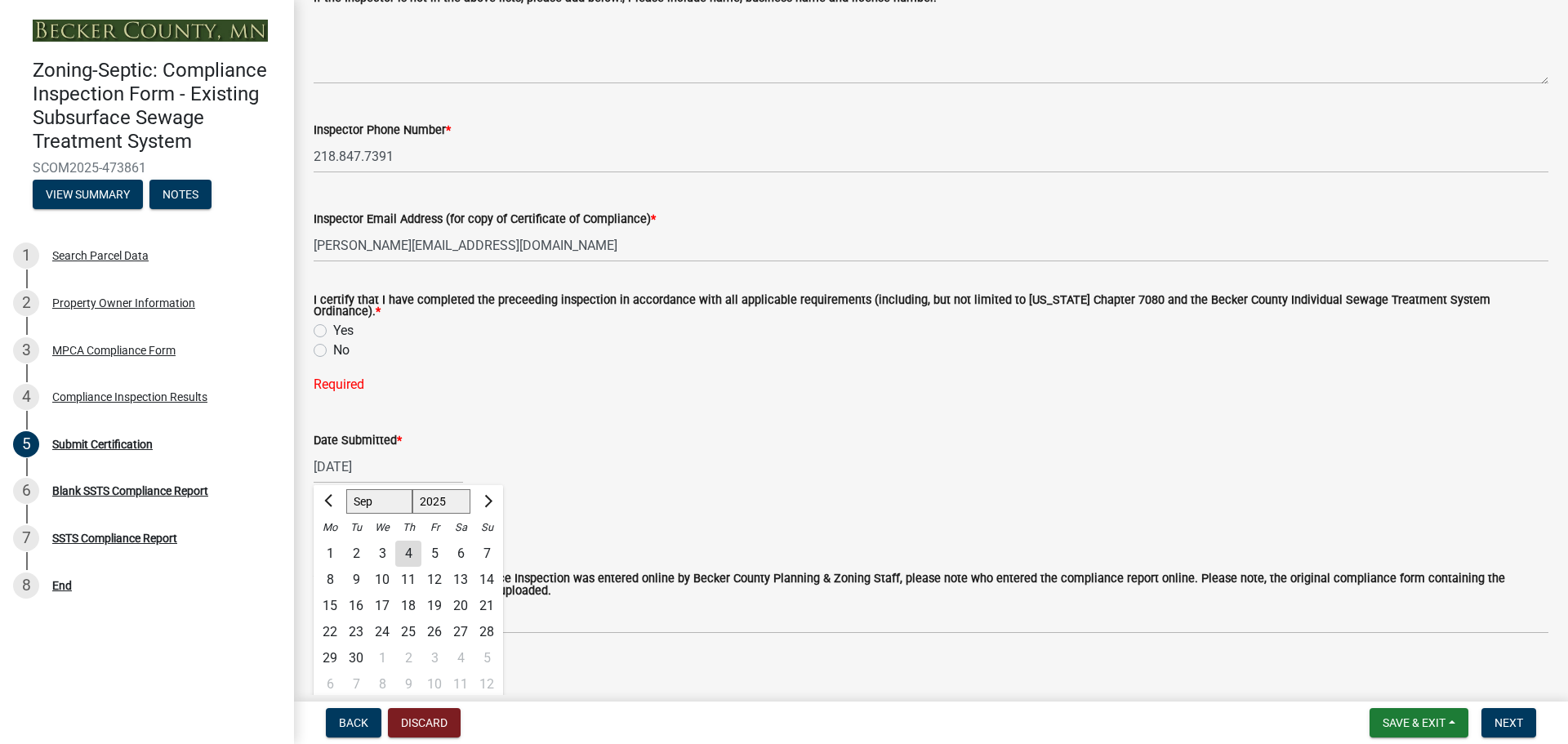
scroll to position [468, 0]
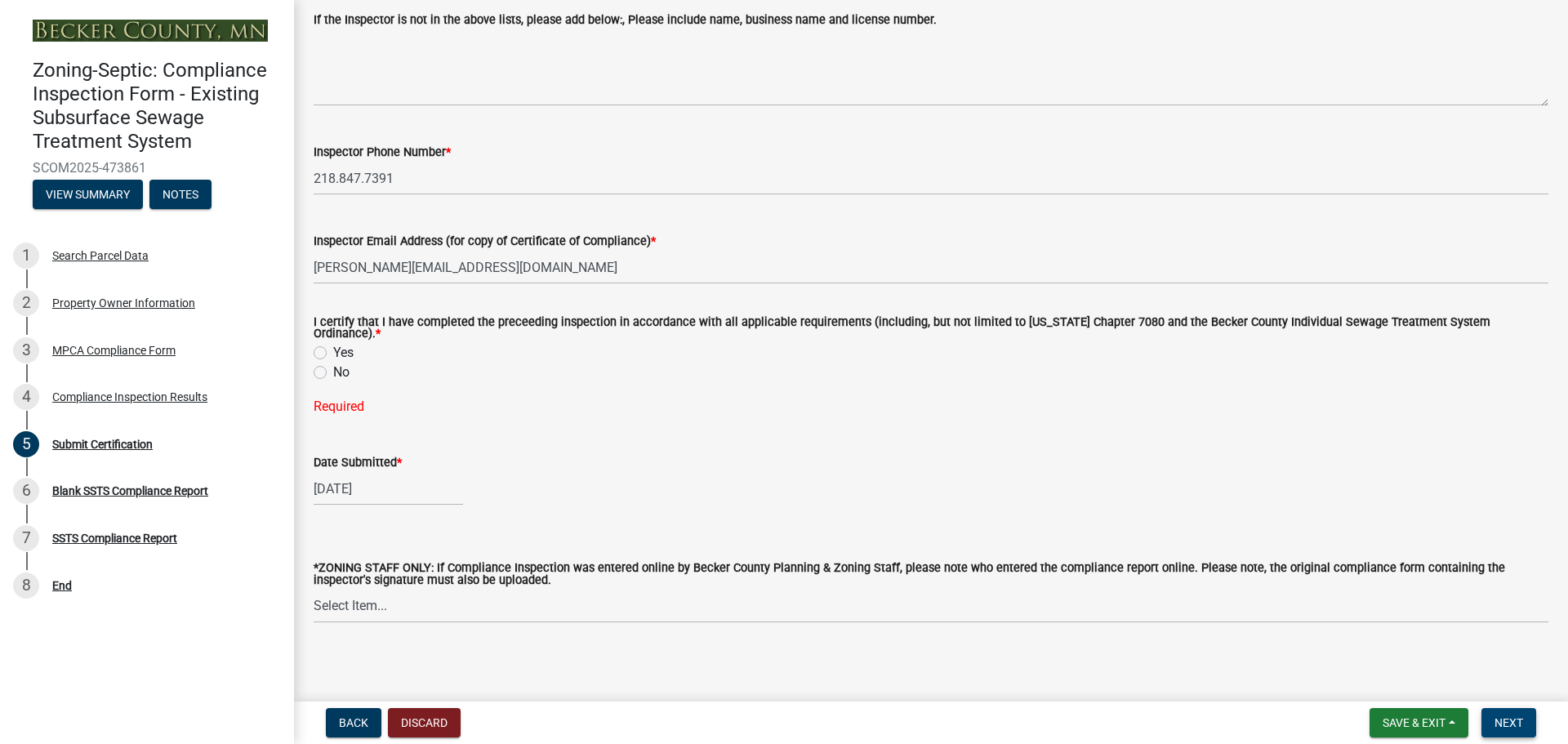
click at [1510, 721] on span "Next" at bounding box center [1508, 722] width 29 height 13
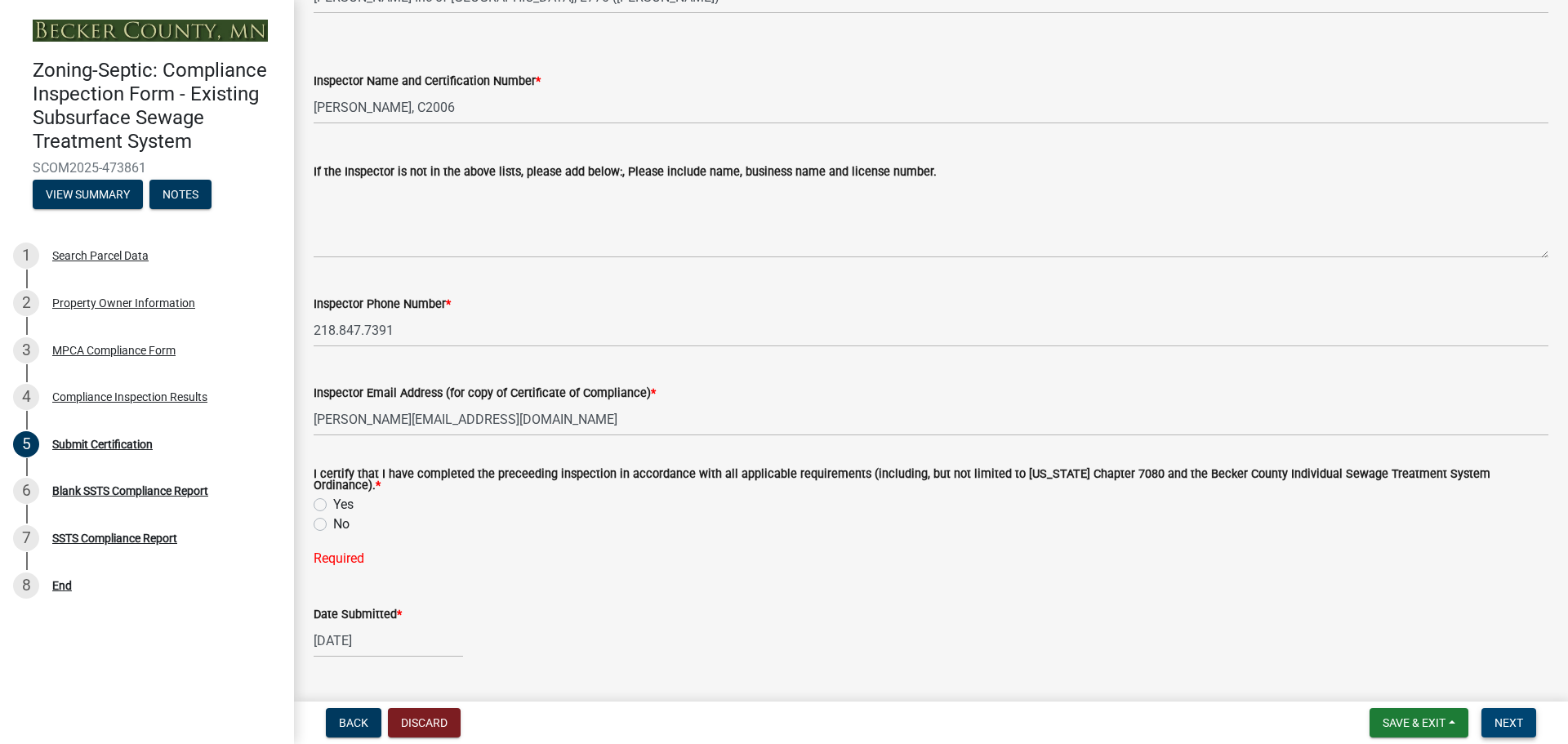
scroll to position [326, 0]
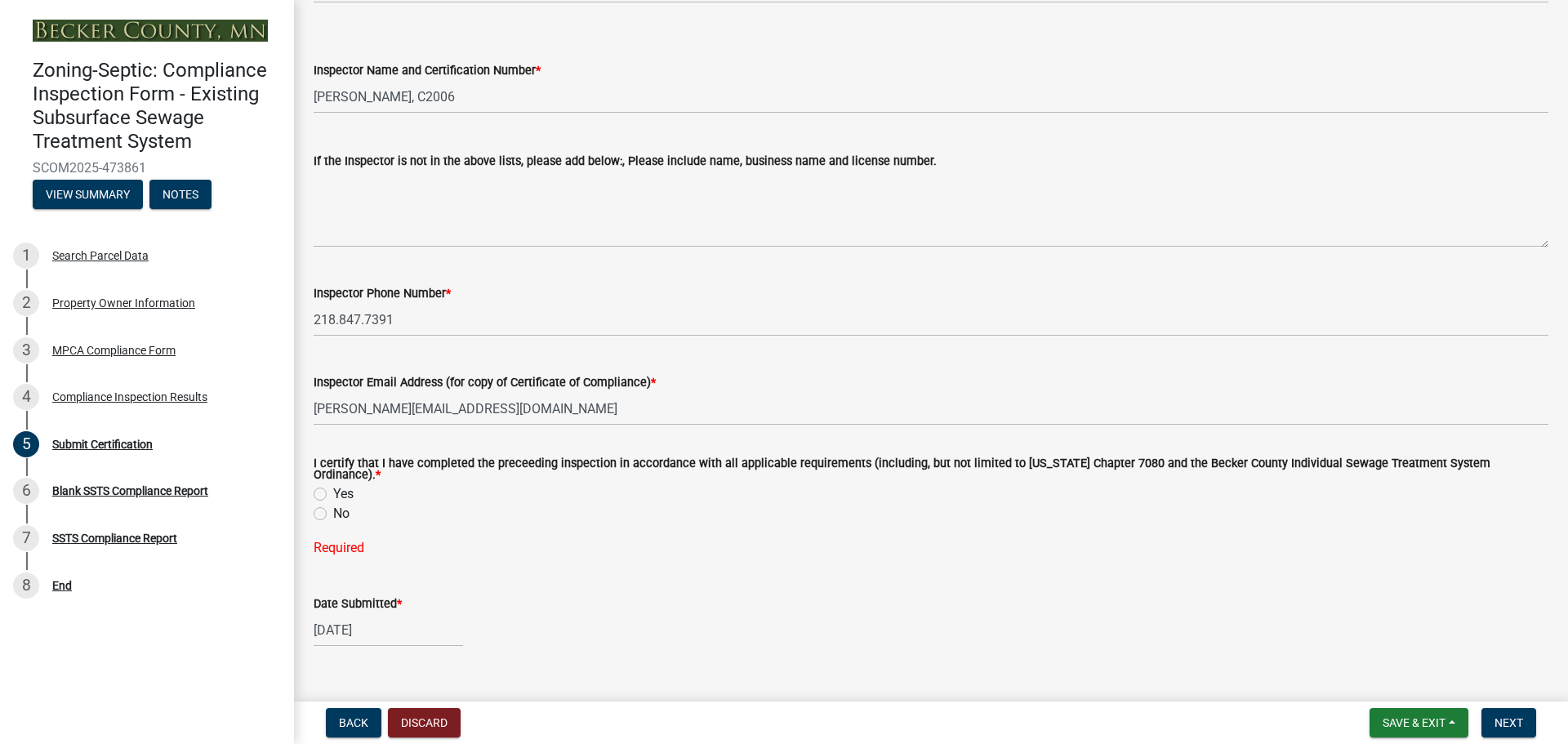
click at [334, 484] on label "Yes" at bounding box center [344, 494] width 21 height 20
click at [334, 484] on input "Yes" at bounding box center [339, 489] width 11 height 11
radio input "true"
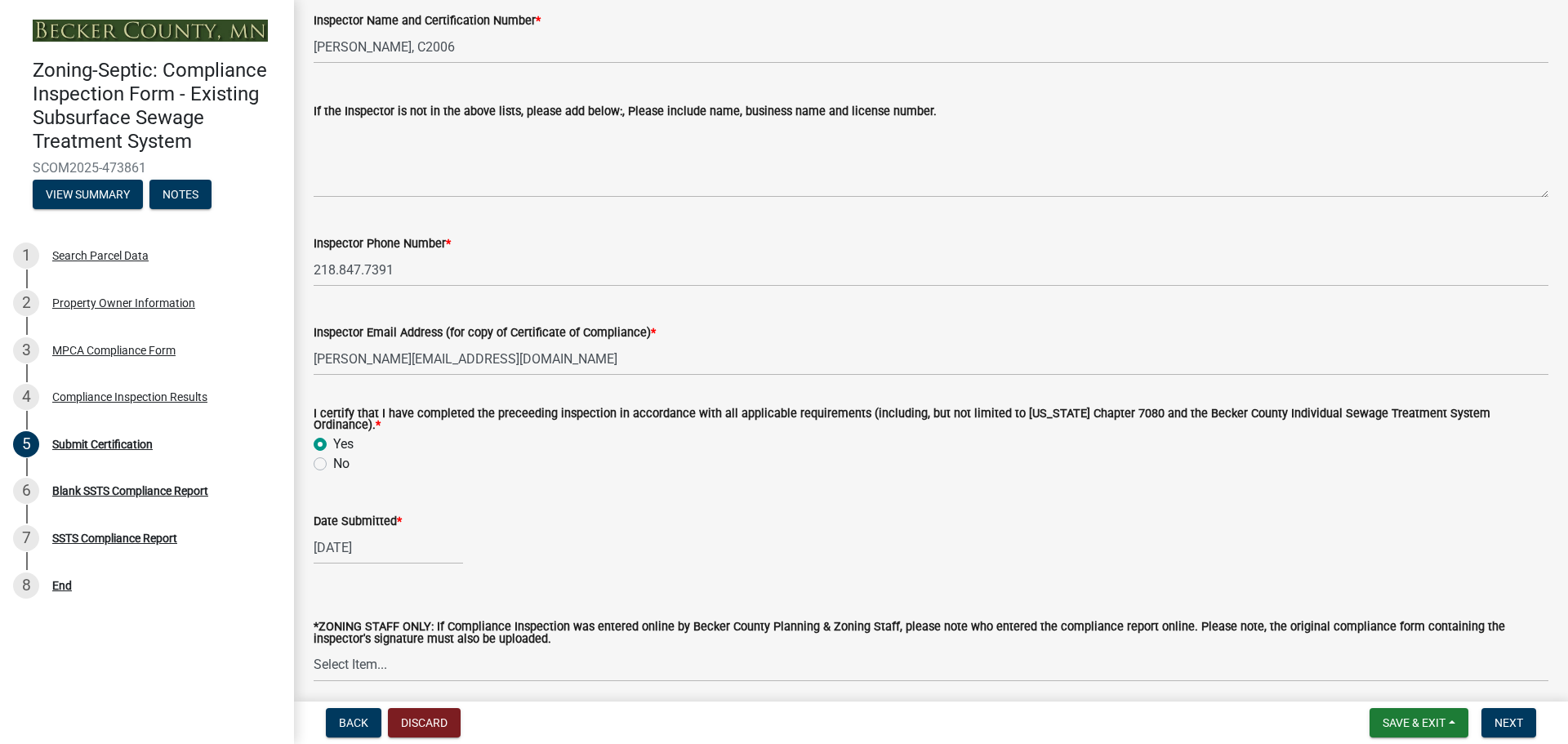
scroll to position [435, 0]
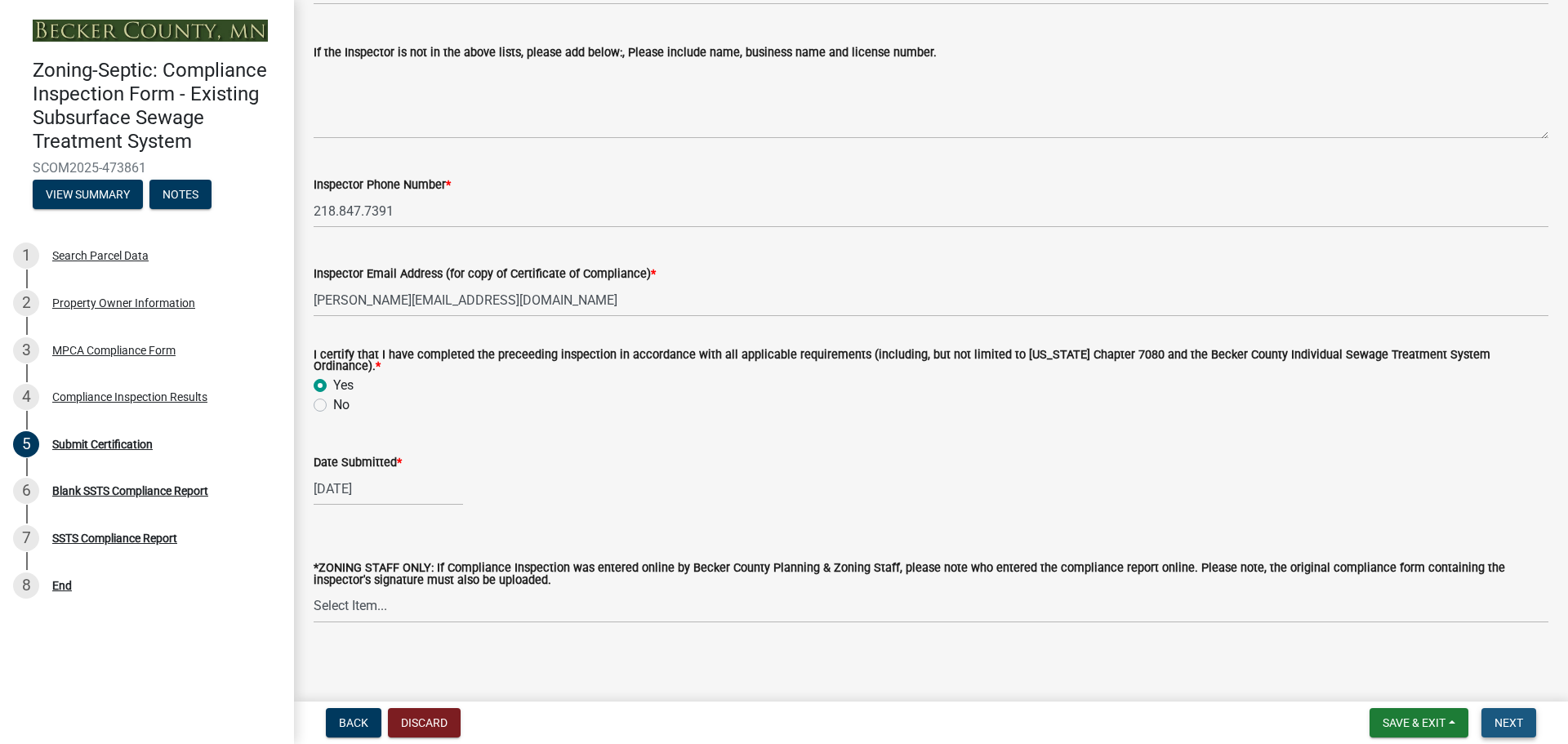
click at [1505, 717] on span "Next" at bounding box center [1508, 722] width 29 height 13
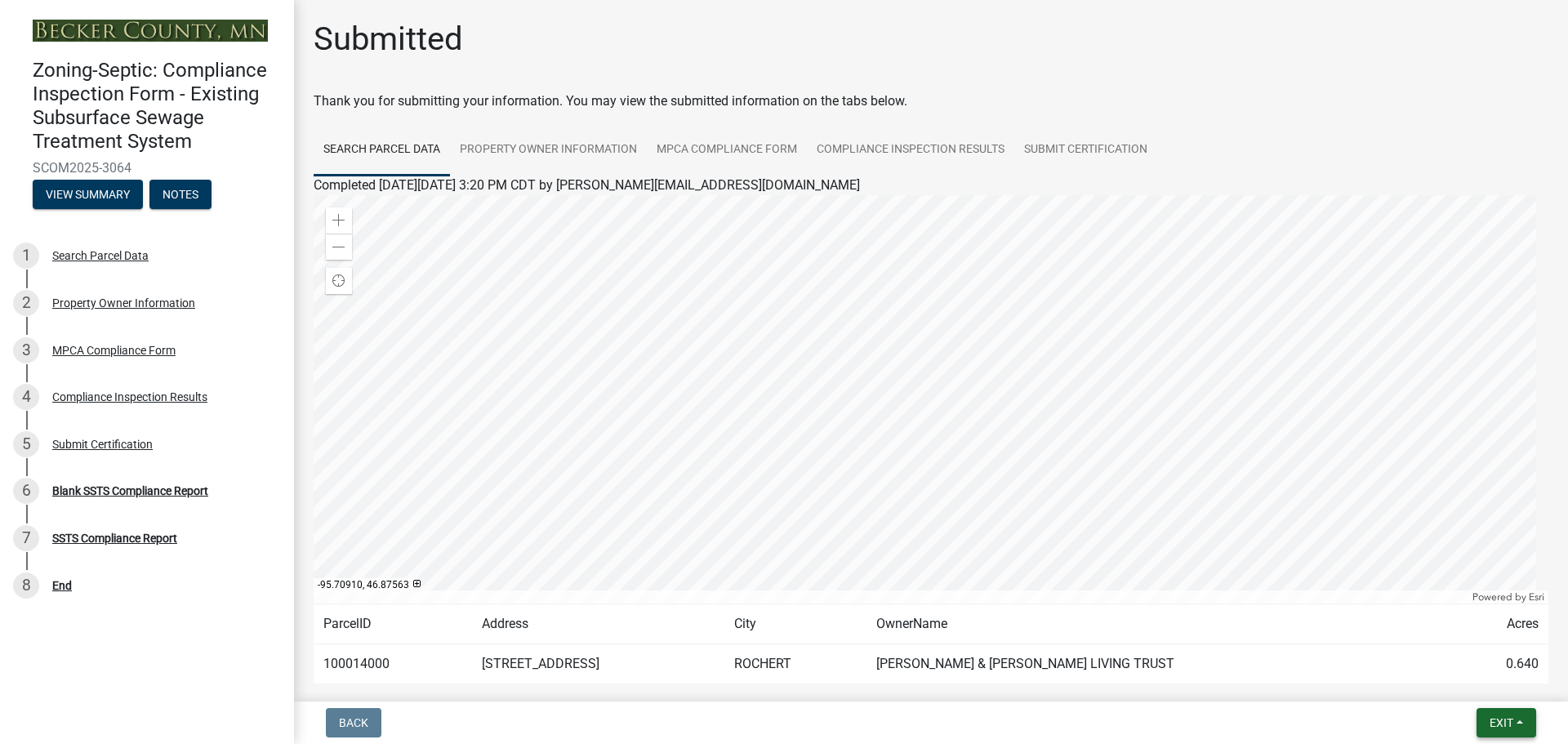
click at [1505, 720] on span "Exit" at bounding box center [1501, 722] width 24 height 13
click at [1461, 681] on button "Save & Exit" at bounding box center [1470, 680] width 131 height 39
